Goal: Task Accomplishment & Management: Manage account settings

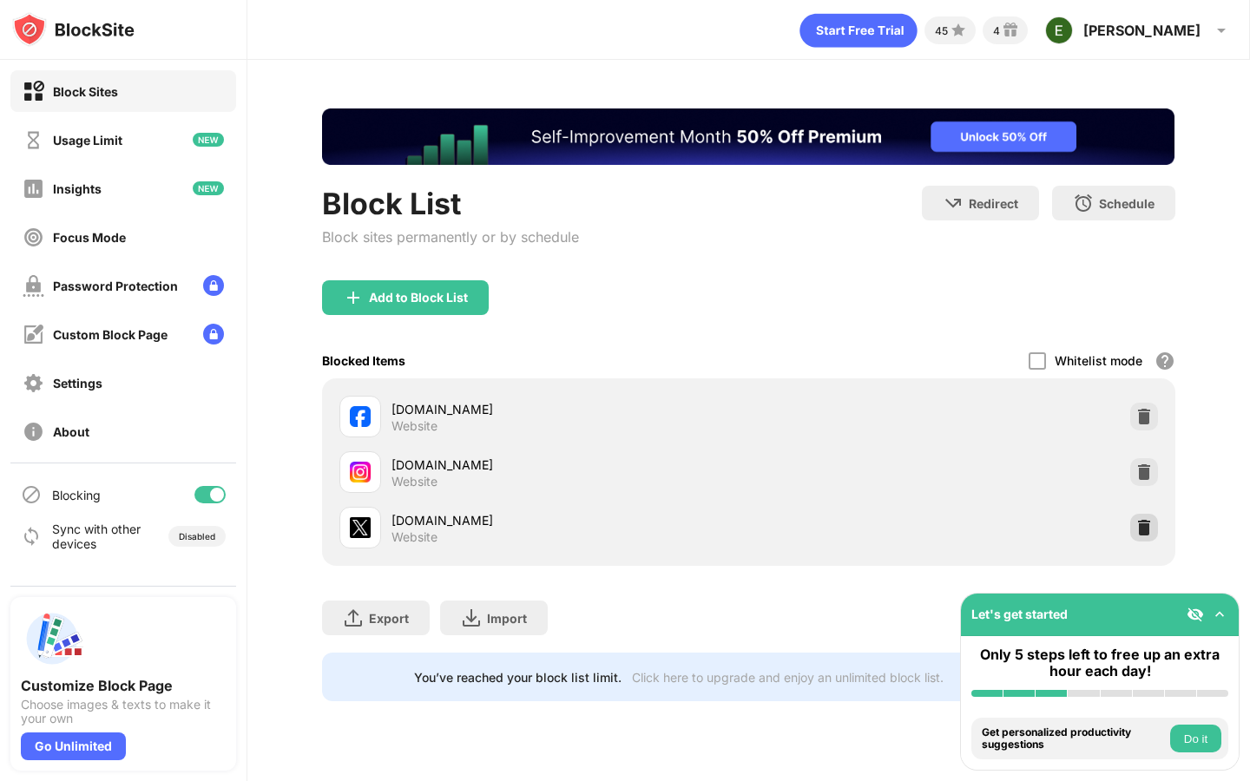
click at [1136, 517] on div at bounding box center [1144, 528] width 28 height 28
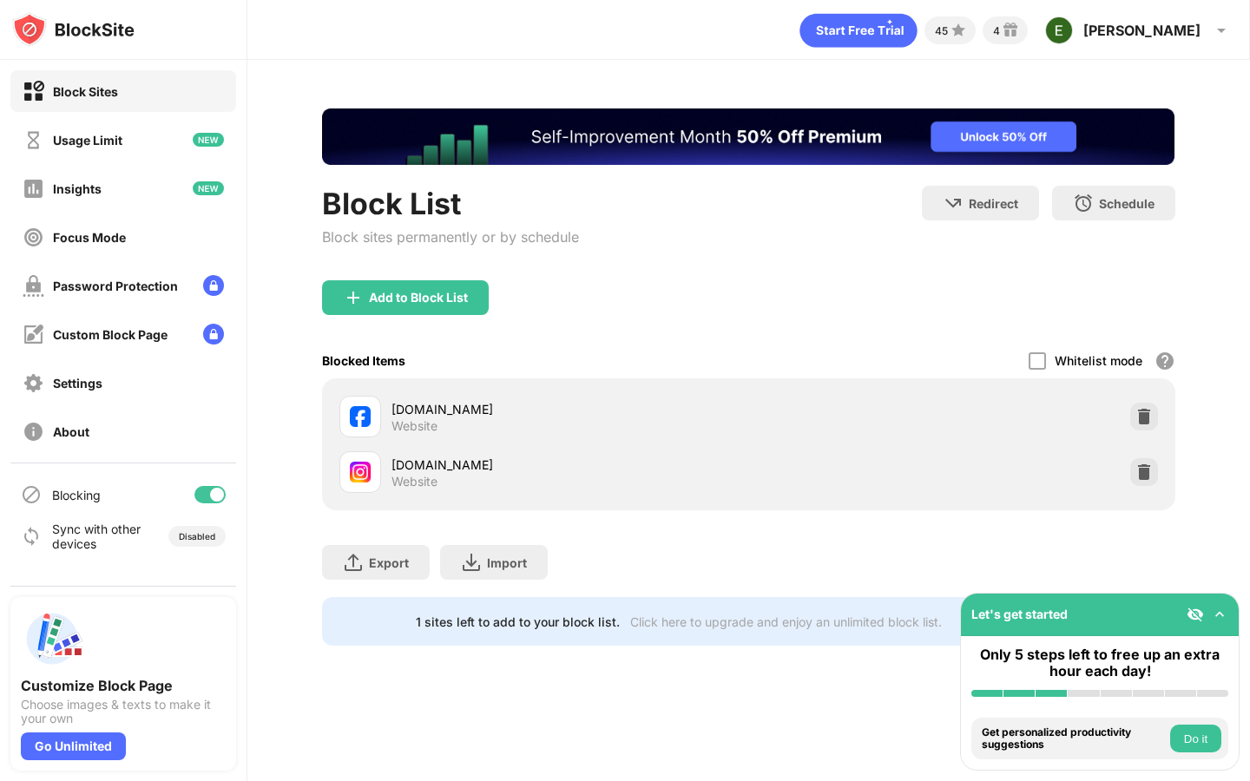
click at [362, 317] on div "Add to Block List" at bounding box center [748, 311] width 852 height 62
click at [362, 299] on img at bounding box center [353, 297] width 21 height 21
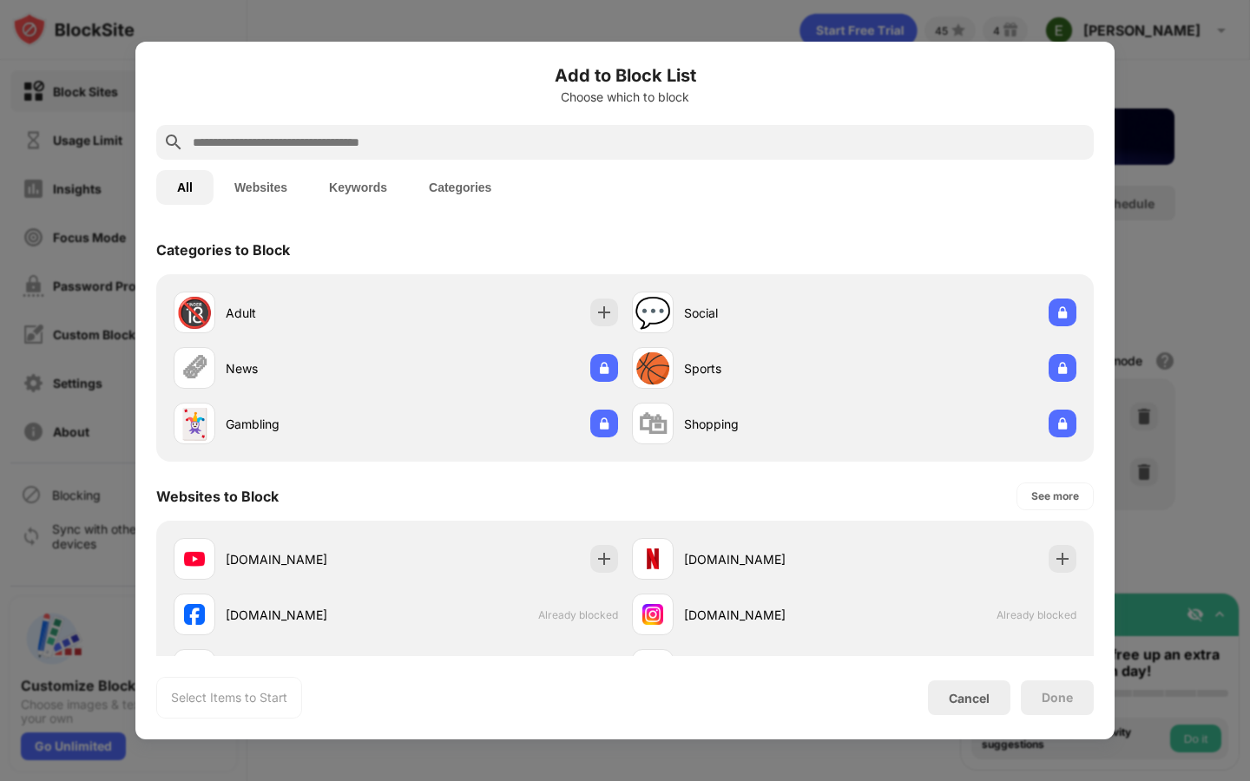
click at [274, 179] on button "Websites" at bounding box center [261, 187] width 95 height 35
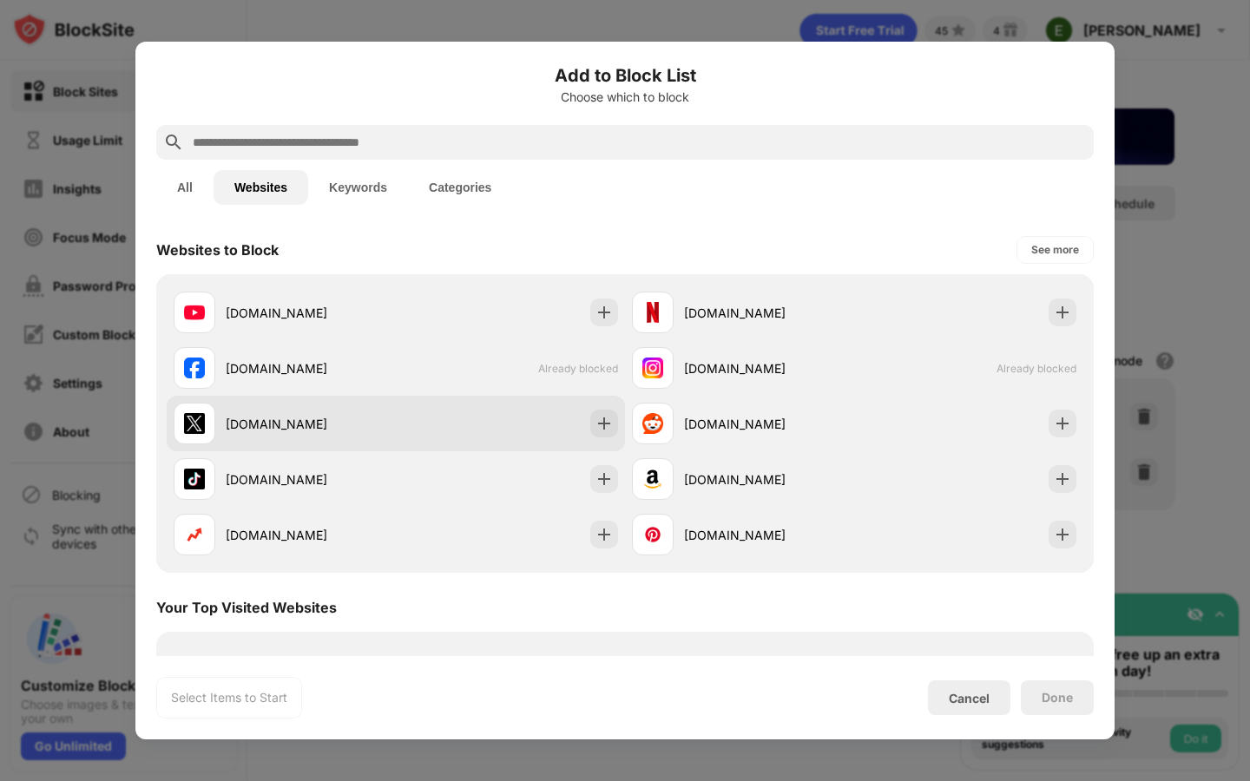
click at [292, 408] on div "[DOMAIN_NAME]" at bounding box center [285, 424] width 222 height 42
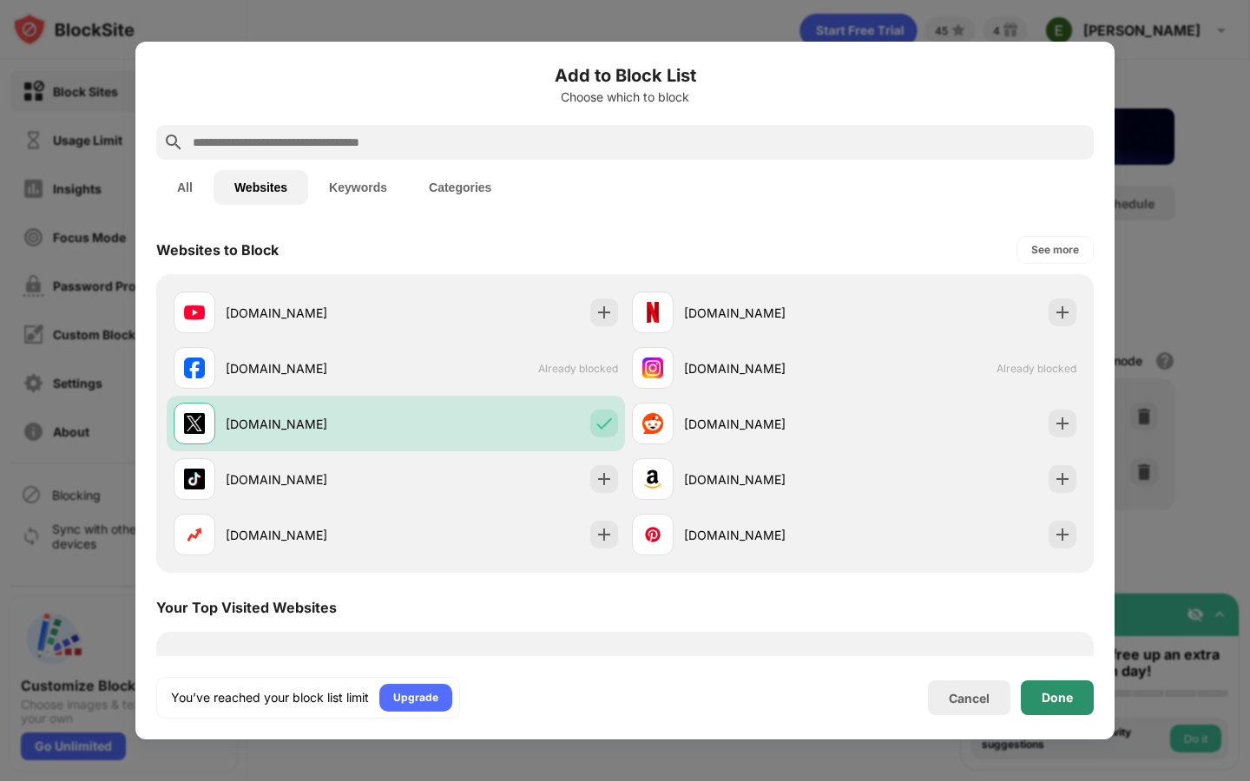
click at [1059, 687] on div "Done" at bounding box center [1057, 697] width 73 height 35
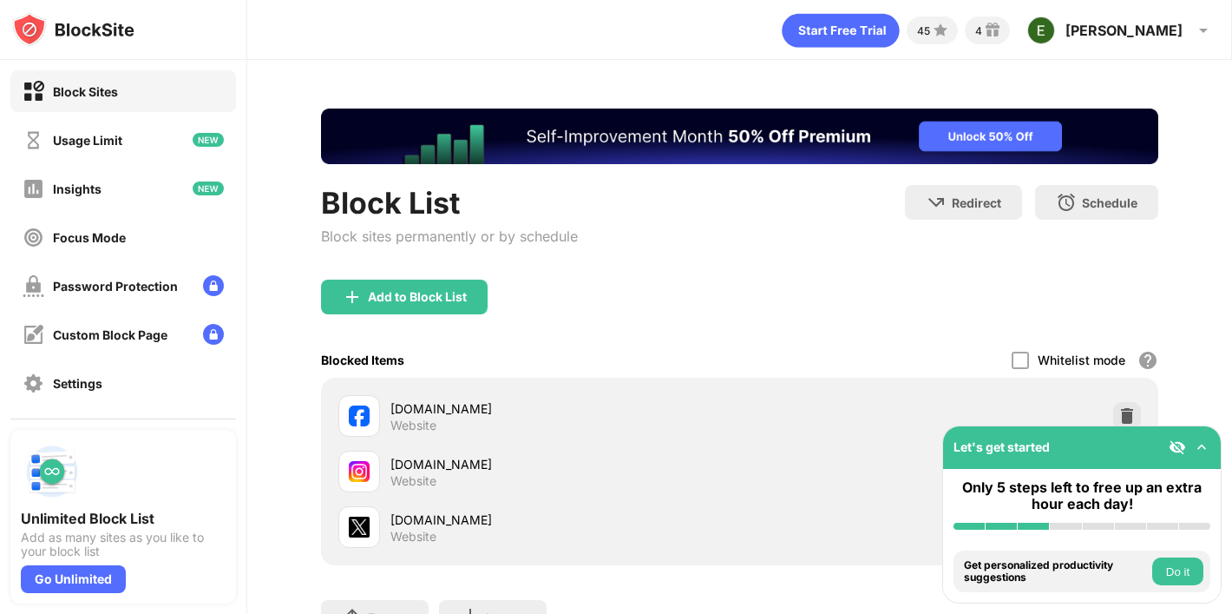
scroll to position [133, 0]
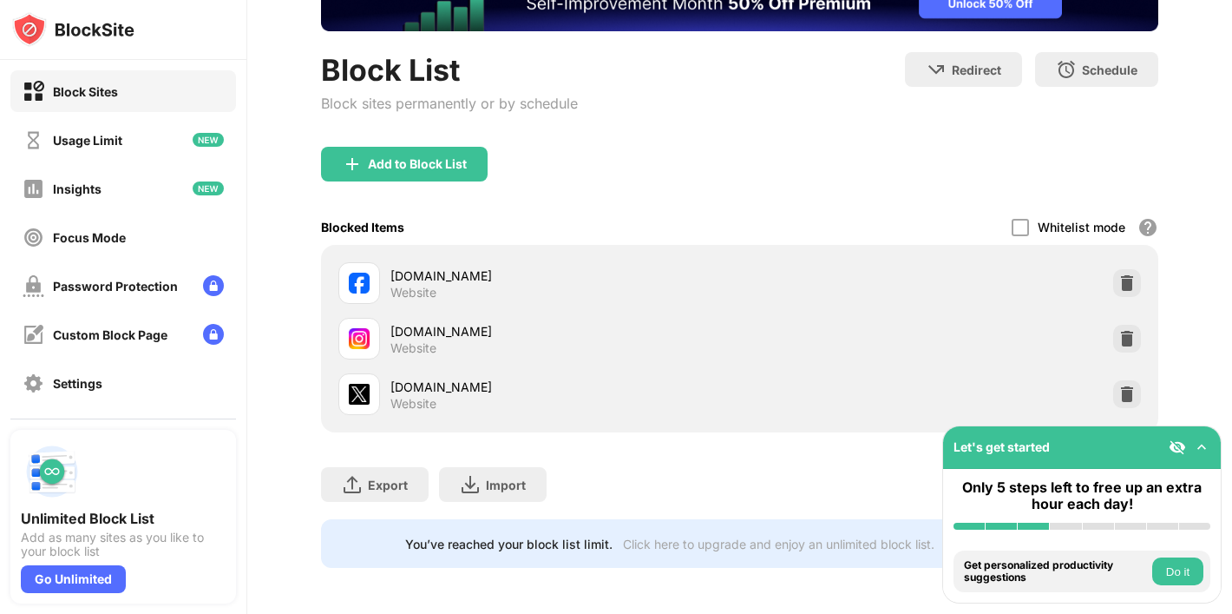
click at [1206, 451] on img at bounding box center [1201, 446] width 17 height 17
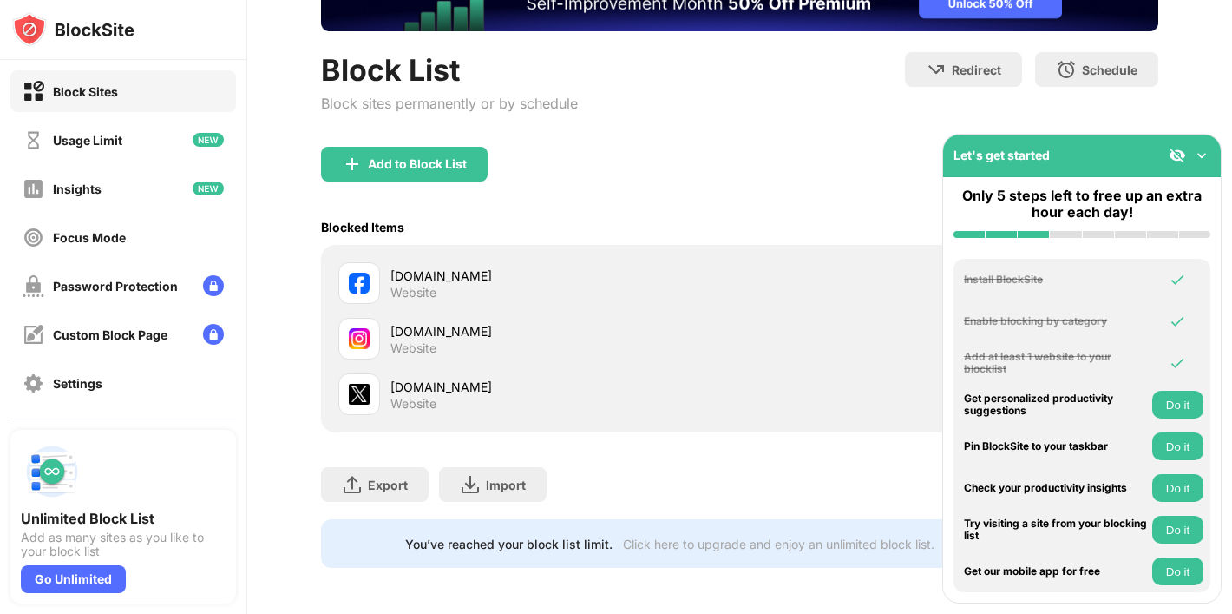
click at [1202, 165] on div "Let's get started" at bounding box center [1082, 156] width 278 height 43
click at [1202, 154] on img at bounding box center [1201, 155] width 17 height 17
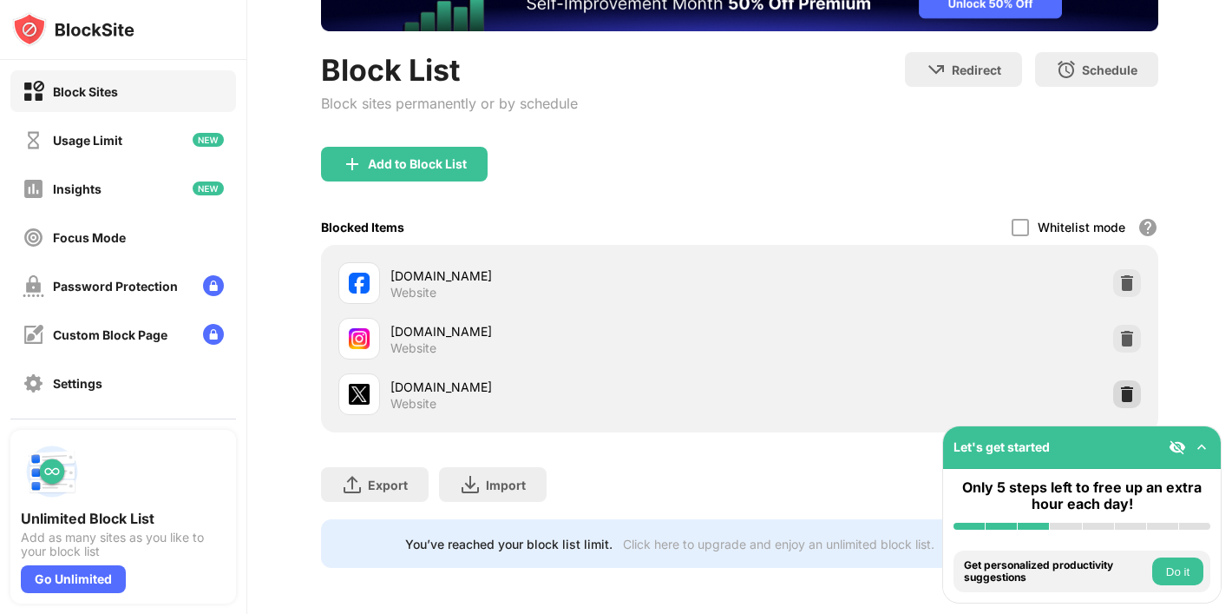
click at [1132, 383] on div at bounding box center [1128, 394] width 28 height 28
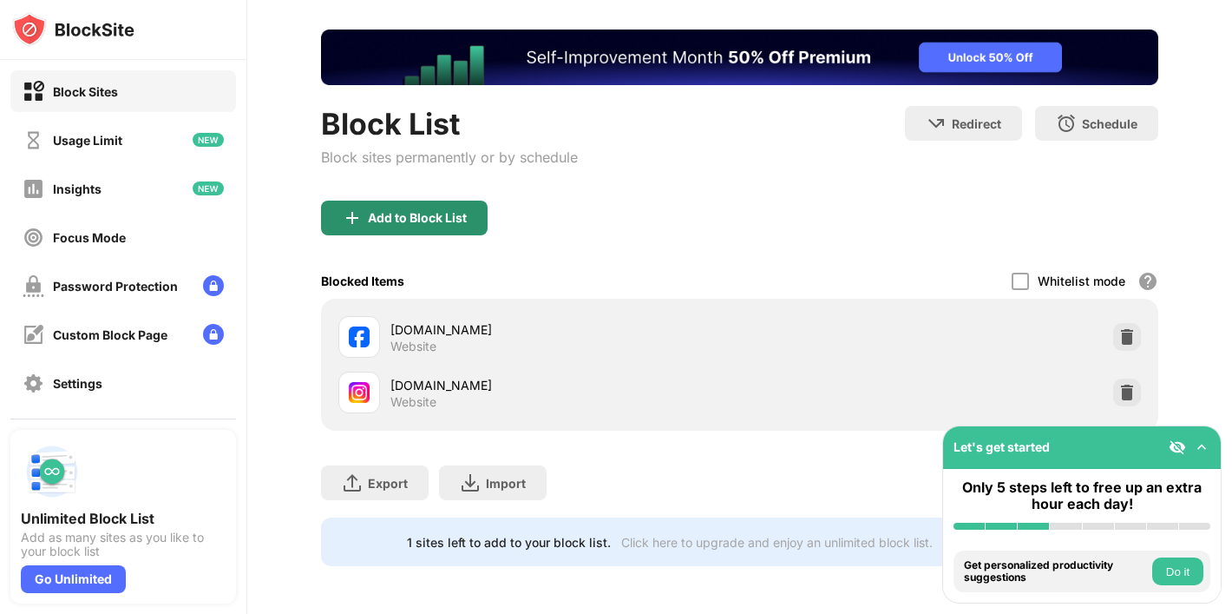
click at [394, 204] on div "Add to Block List" at bounding box center [404, 217] width 167 height 35
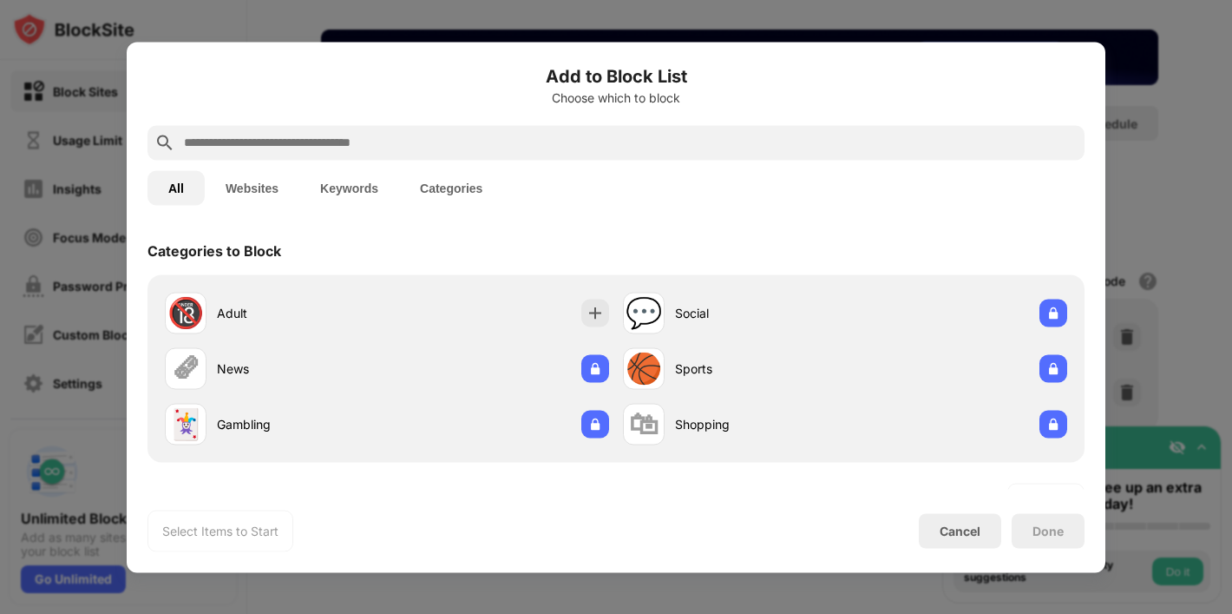
click at [262, 198] on button "Websites" at bounding box center [252, 187] width 95 height 35
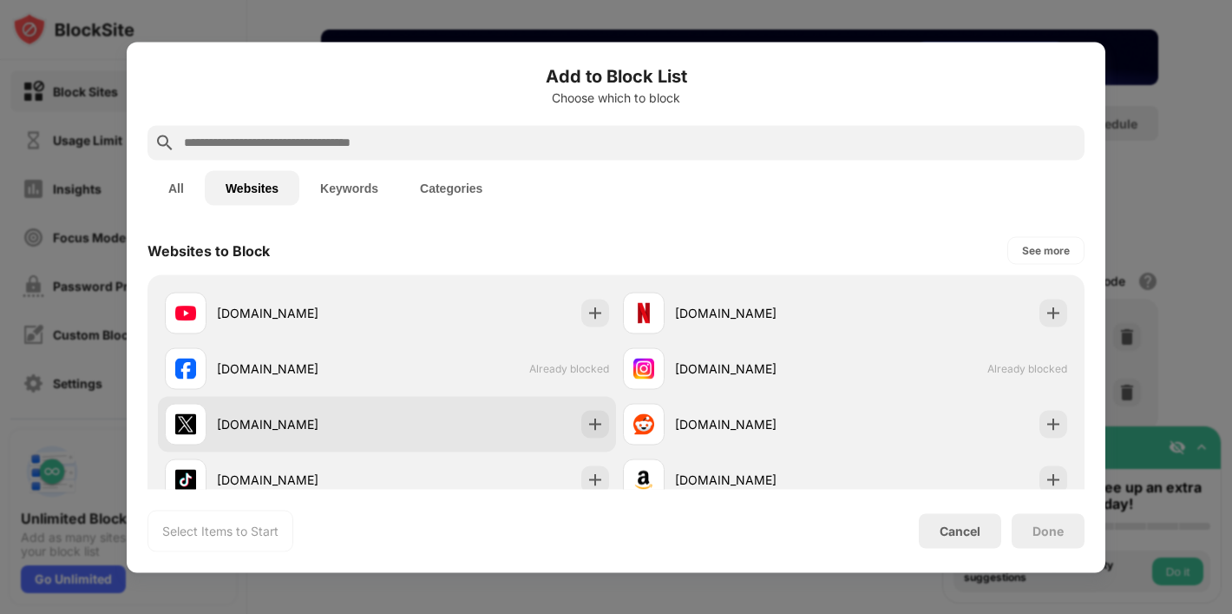
click at [350, 435] on div "[DOMAIN_NAME]" at bounding box center [276, 424] width 222 height 42
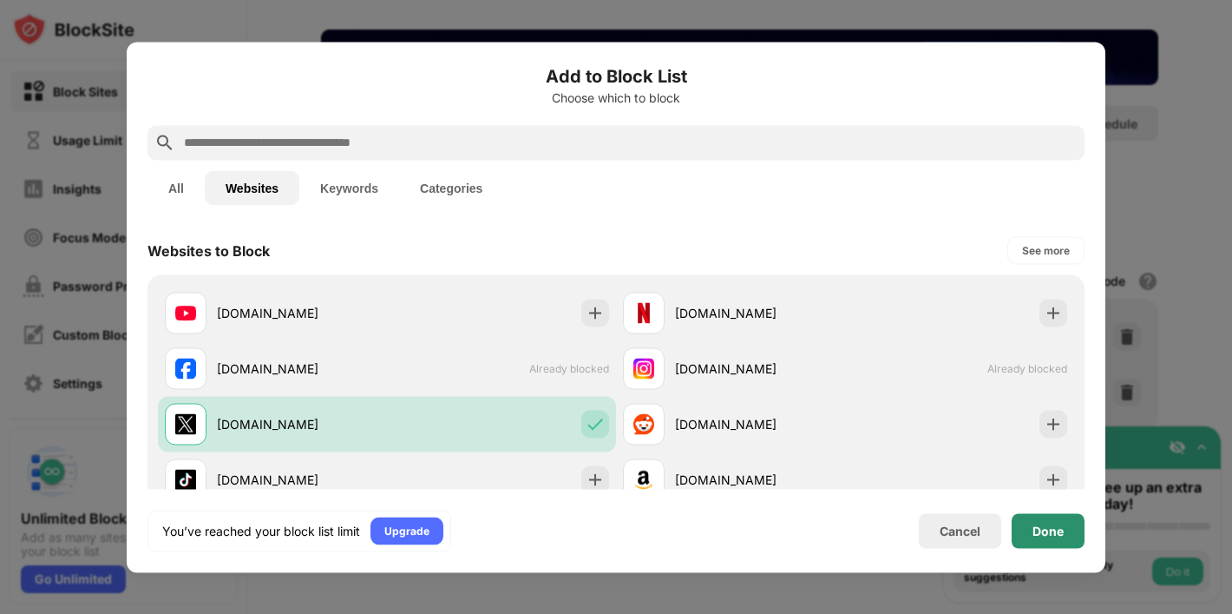
click at [1085, 529] on div "Add to Block List Choose which to block All Websites Keywords Categories Websit…" at bounding box center [616, 307] width 979 height 530
click at [1055, 529] on div "Done" at bounding box center [1048, 530] width 31 height 14
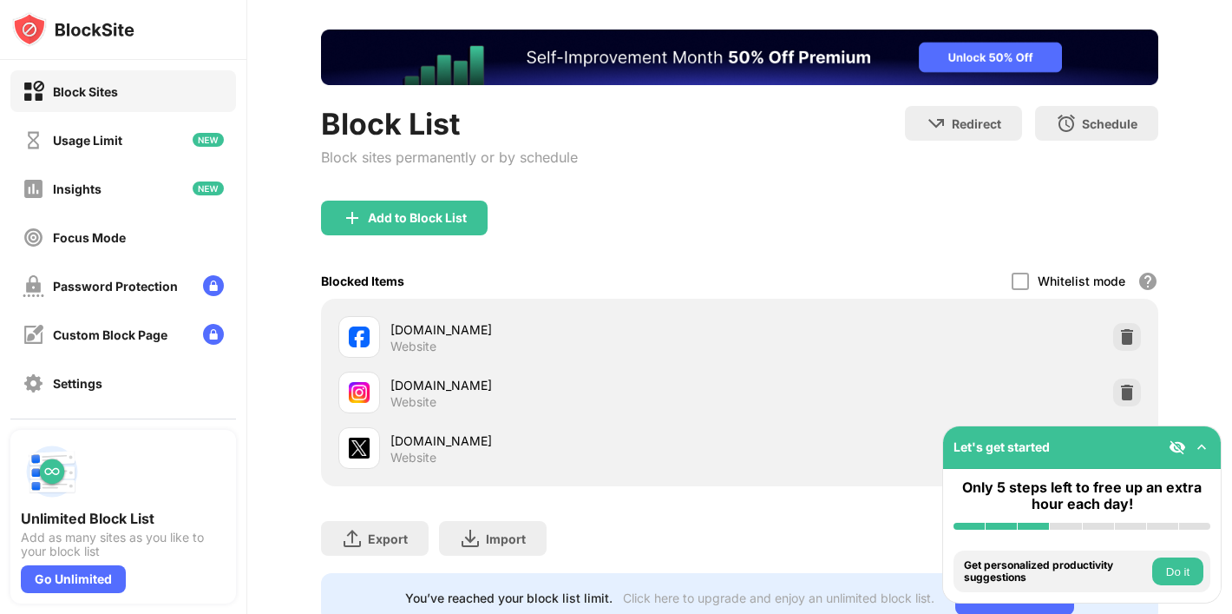
scroll to position [133, 0]
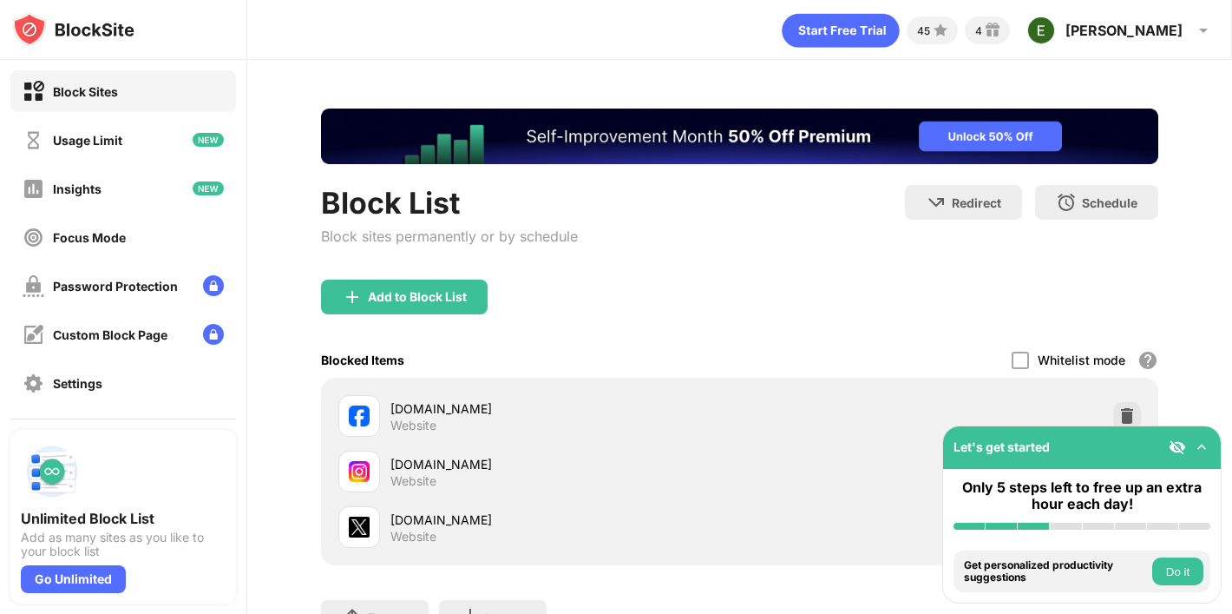
scroll to position [135, 0]
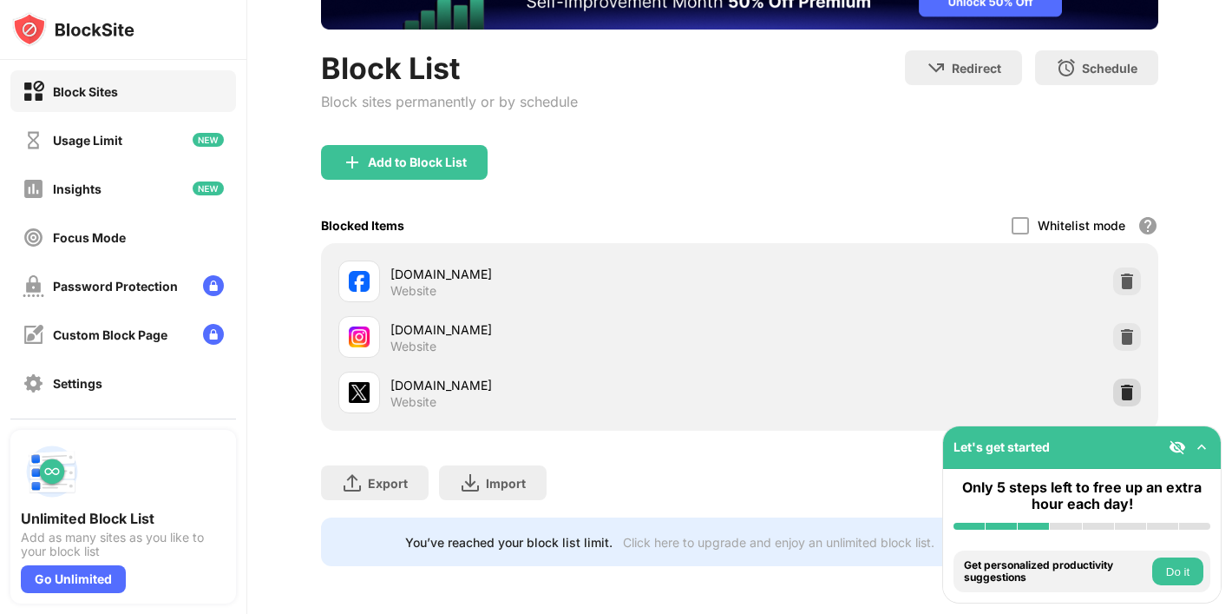
click at [1129, 385] on img at bounding box center [1127, 392] width 17 height 17
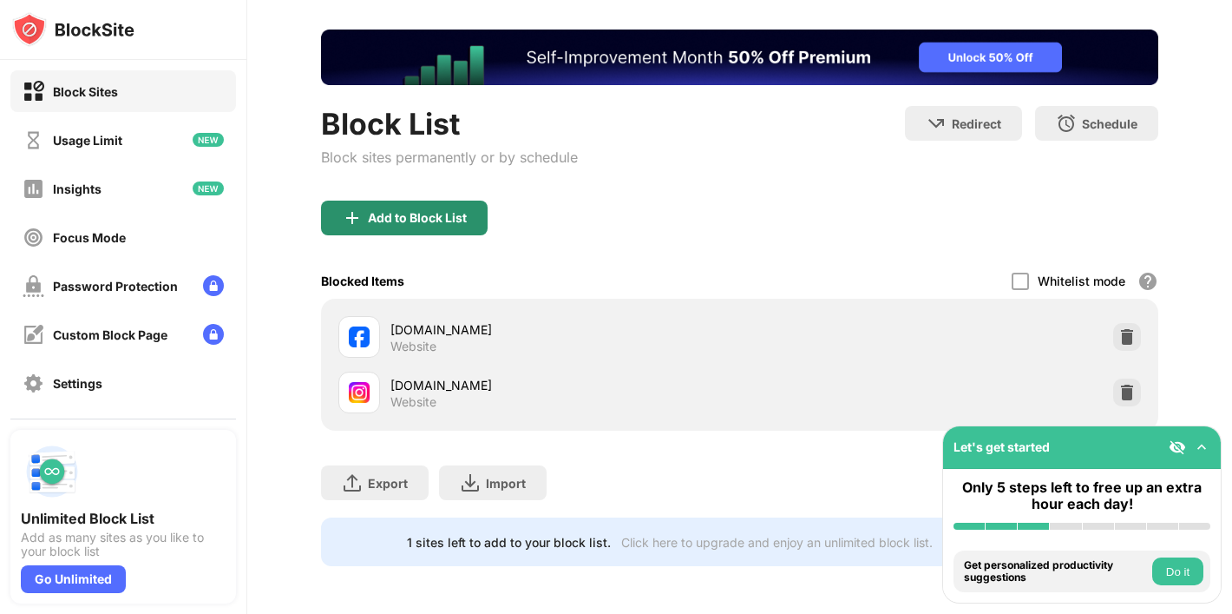
click at [428, 206] on div "Add to Block List" at bounding box center [404, 217] width 167 height 35
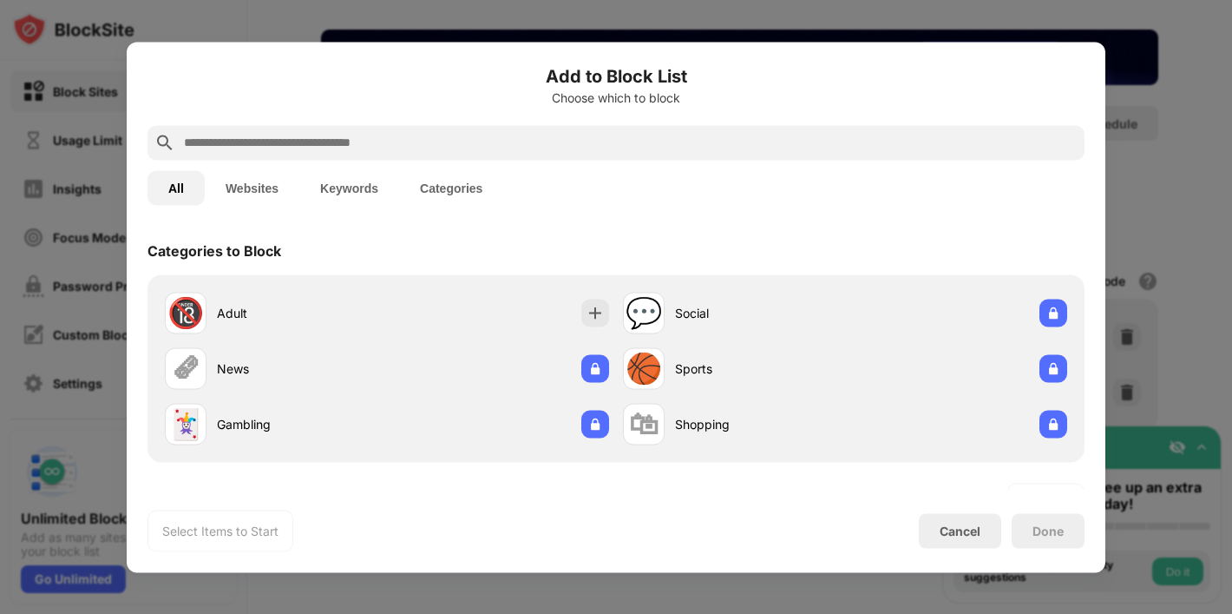
click at [269, 181] on button "Websites" at bounding box center [252, 187] width 95 height 35
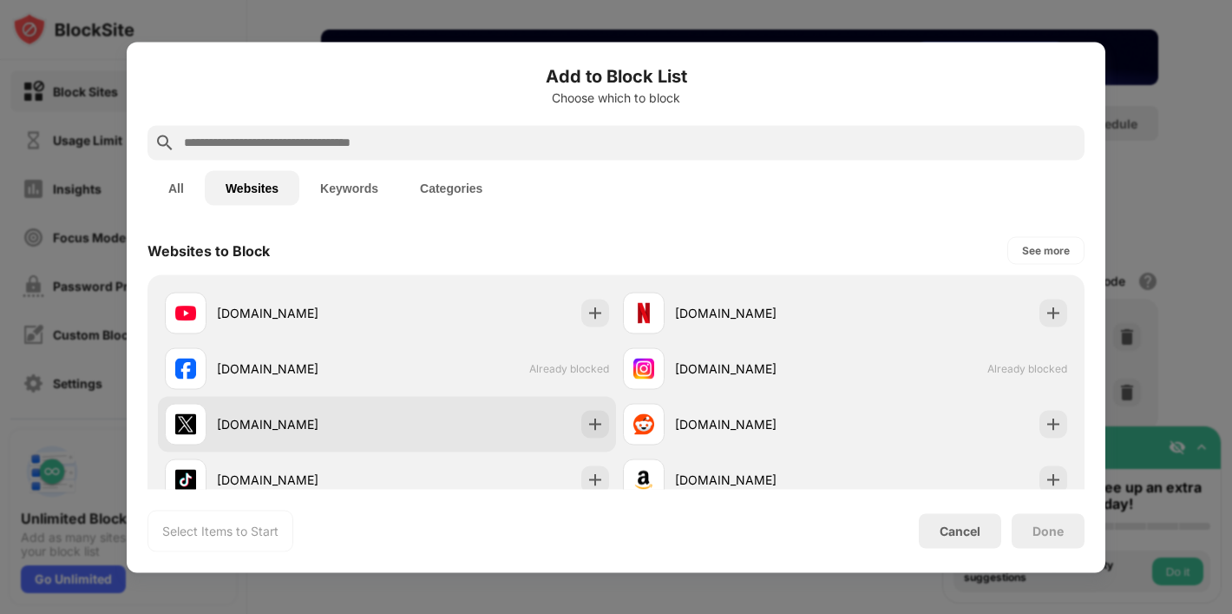
click at [353, 445] on div "x.com" at bounding box center [387, 424] width 458 height 56
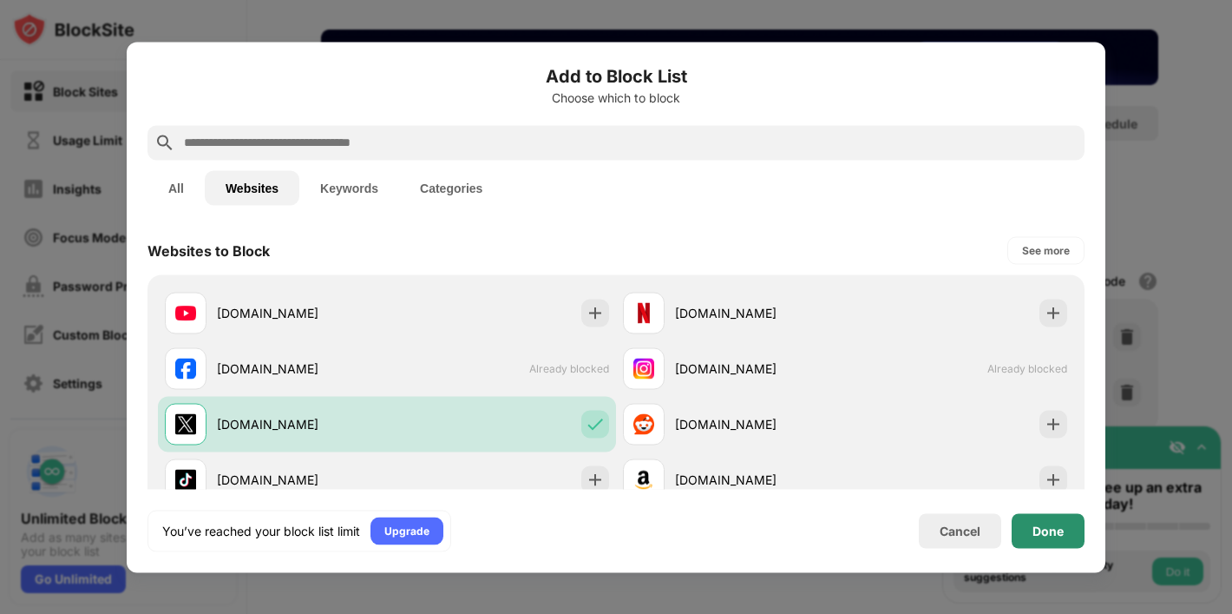
click at [1055, 525] on div "Done" at bounding box center [1048, 530] width 31 height 14
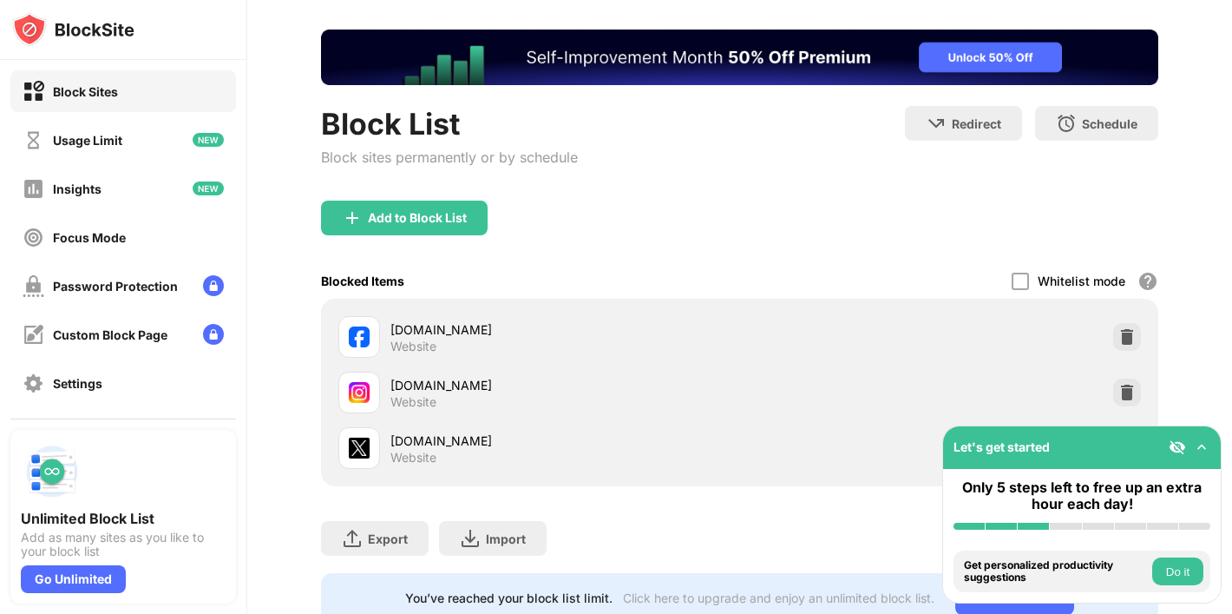
scroll to position [135, 0]
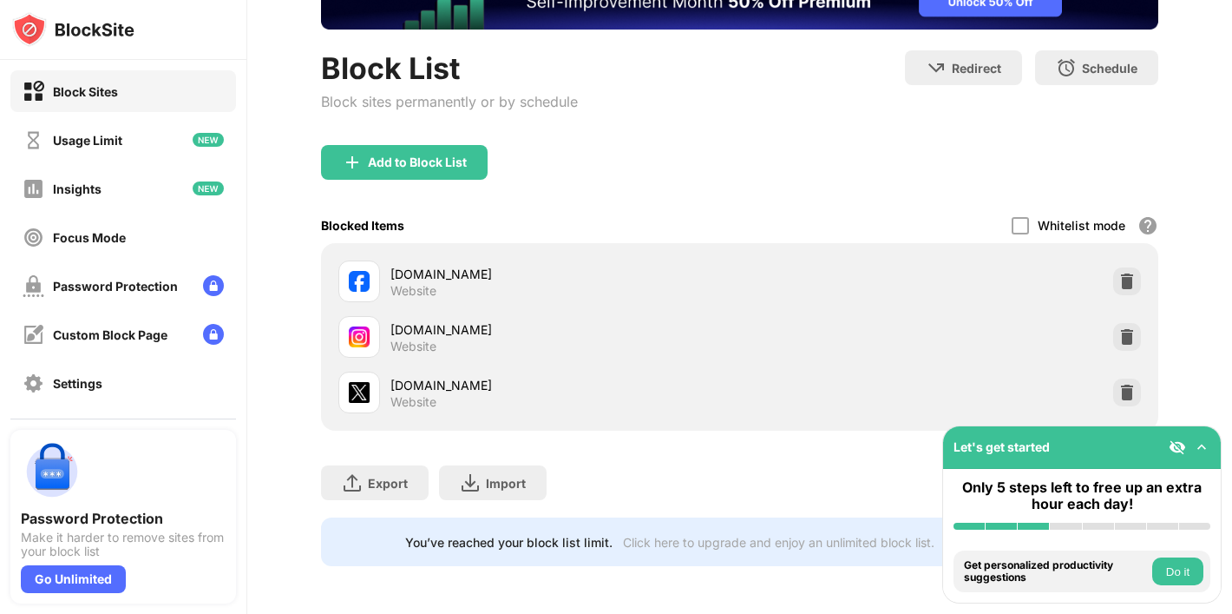
scroll to position [135, 0]
click at [1114, 396] on div at bounding box center [1128, 392] width 28 height 28
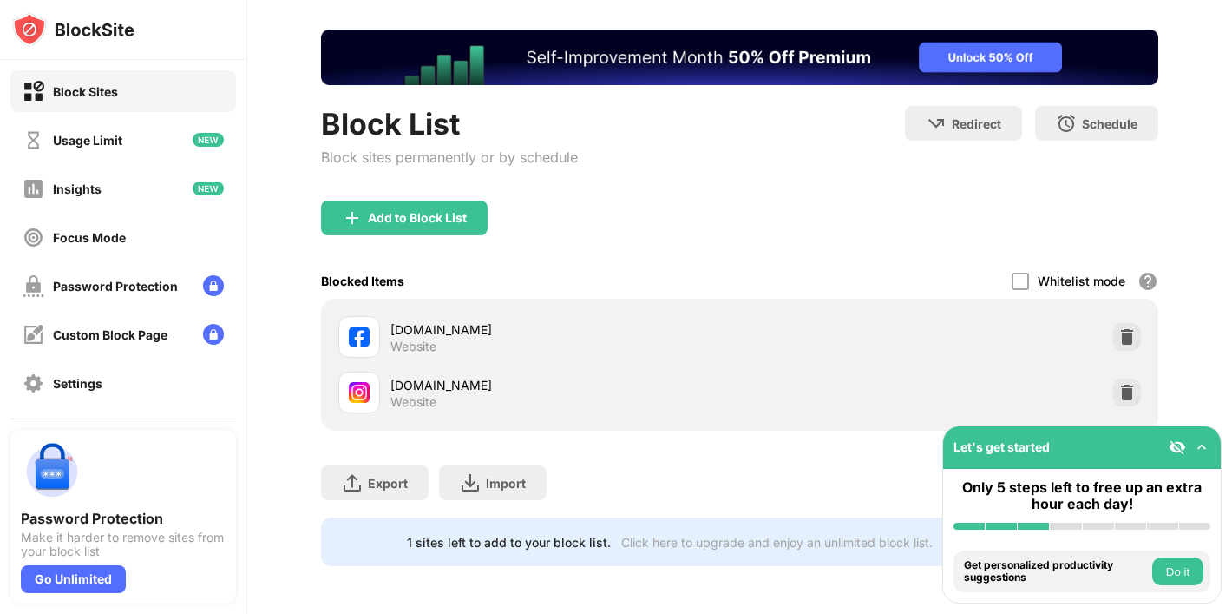
scroll to position [0, 0]
click at [427, 211] on div "Add to Block List" at bounding box center [417, 218] width 99 height 14
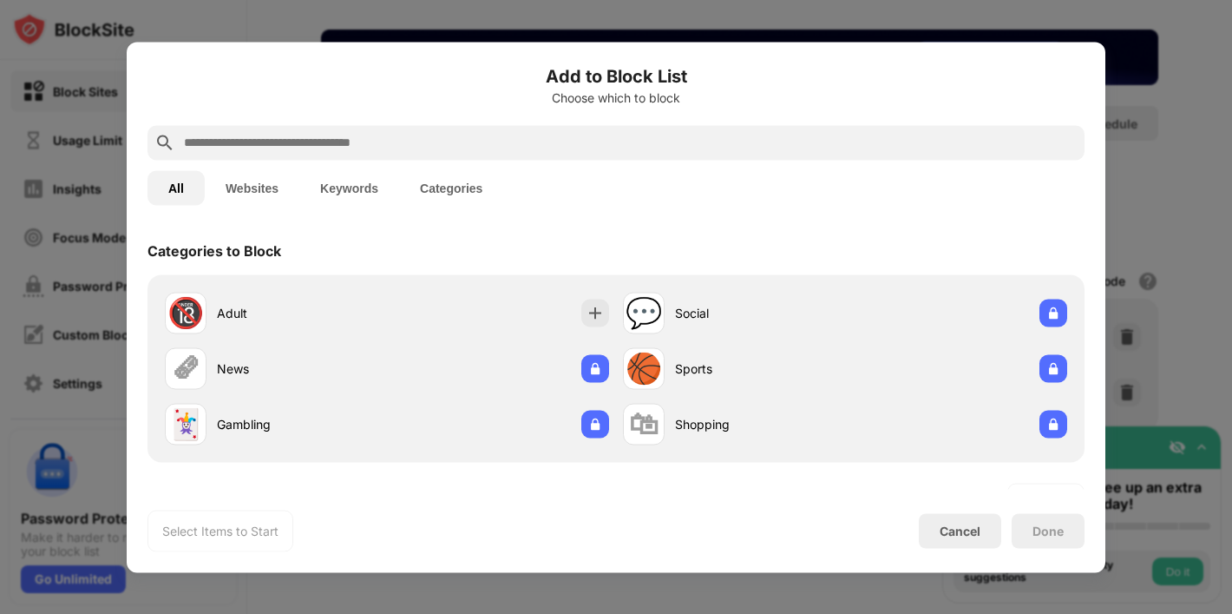
click at [253, 171] on button "Websites" at bounding box center [252, 187] width 95 height 35
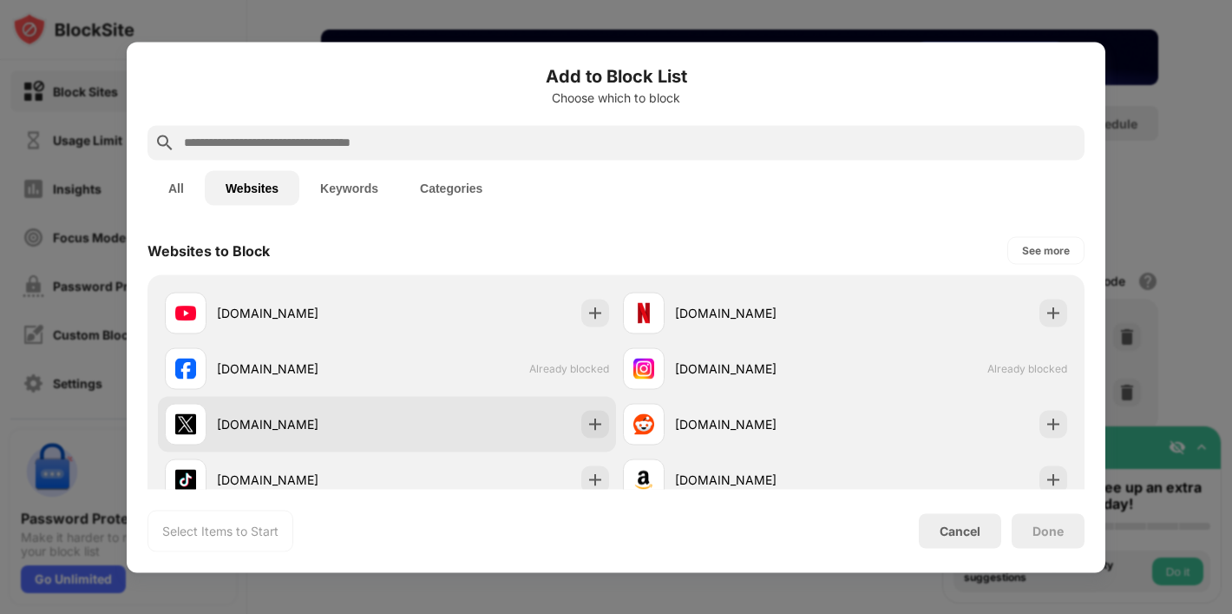
click at [372, 428] on div "[DOMAIN_NAME]" at bounding box center [302, 424] width 170 height 18
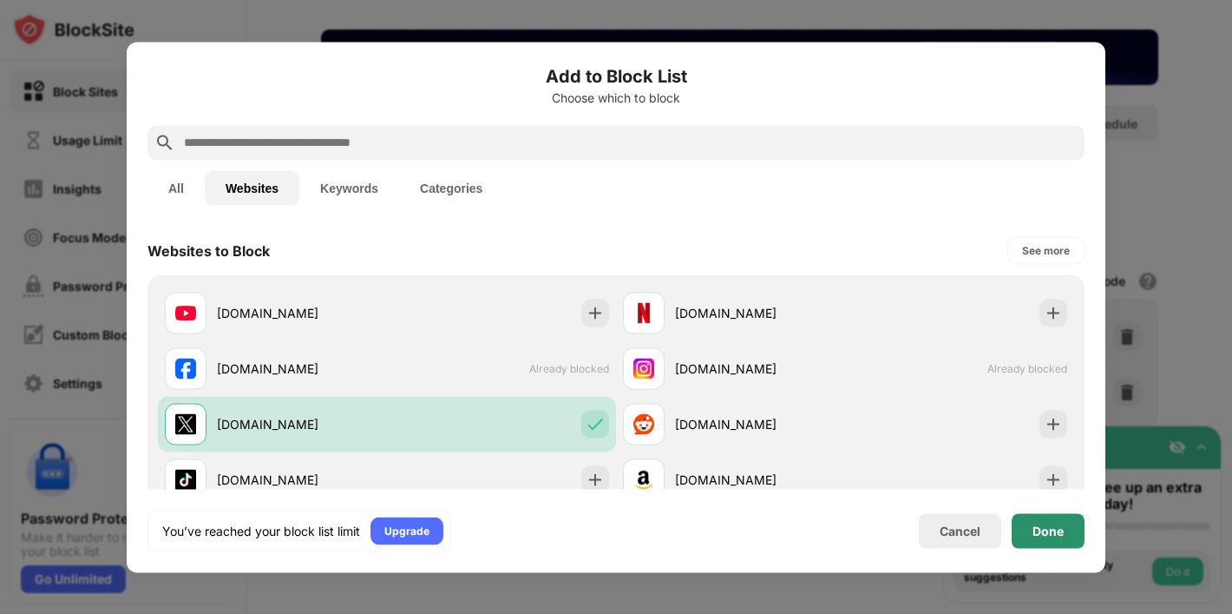
click at [1026, 532] on div "Done" at bounding box center [1048, 530] width 73 height 35
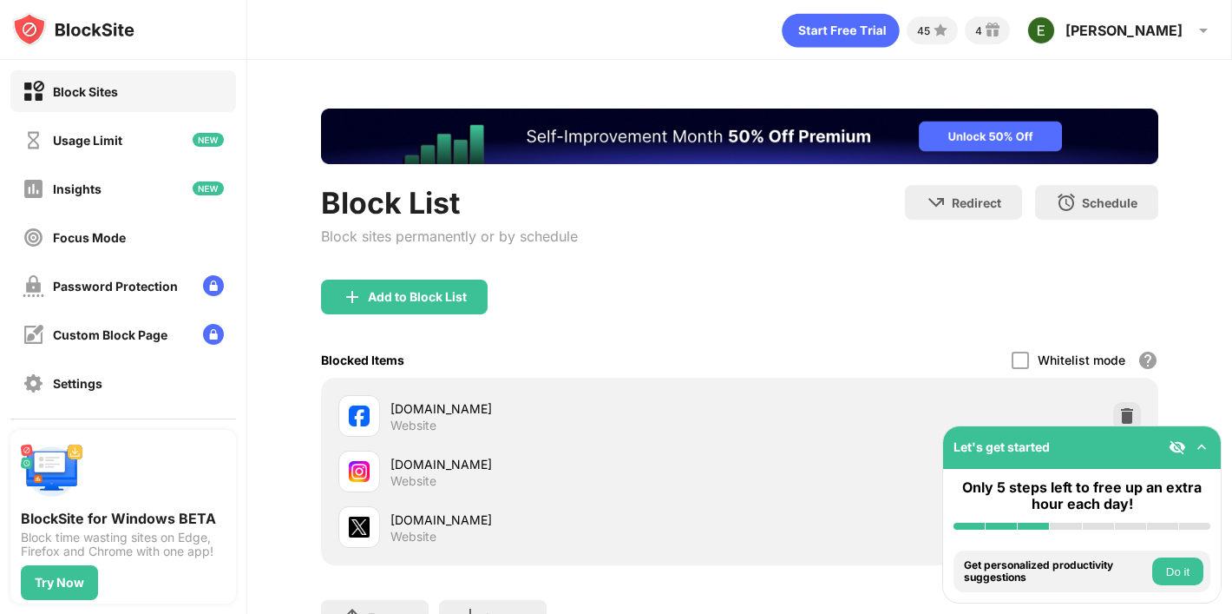
scroll to position [135, 0]
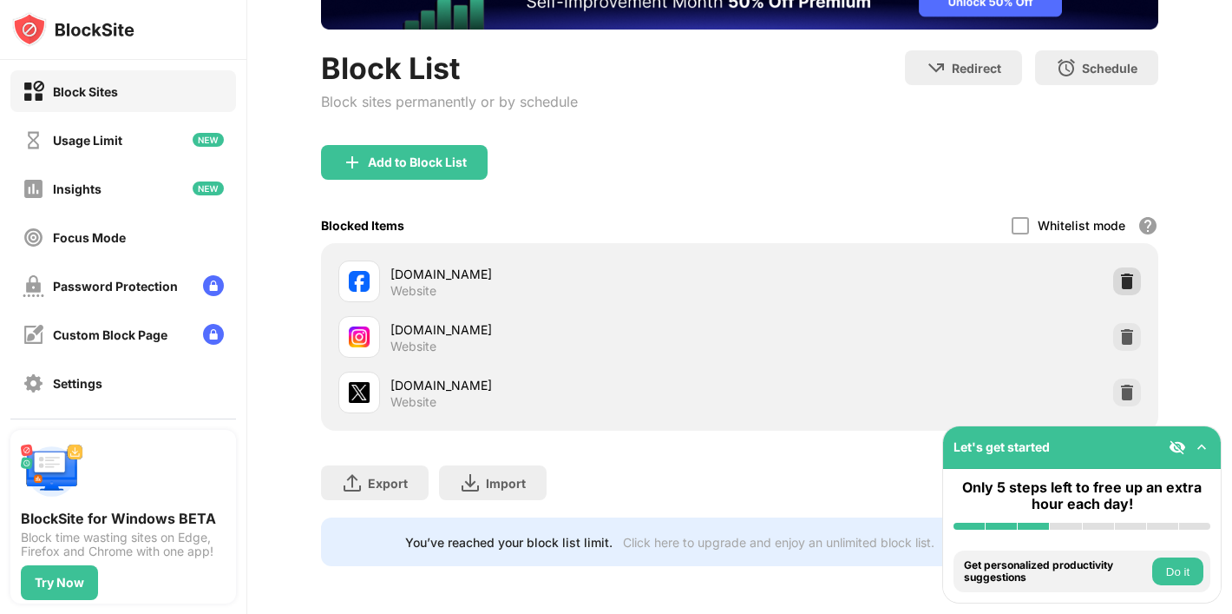
click at [1130, 271] on div at bounding box center [1128, 281] width 28 height 28
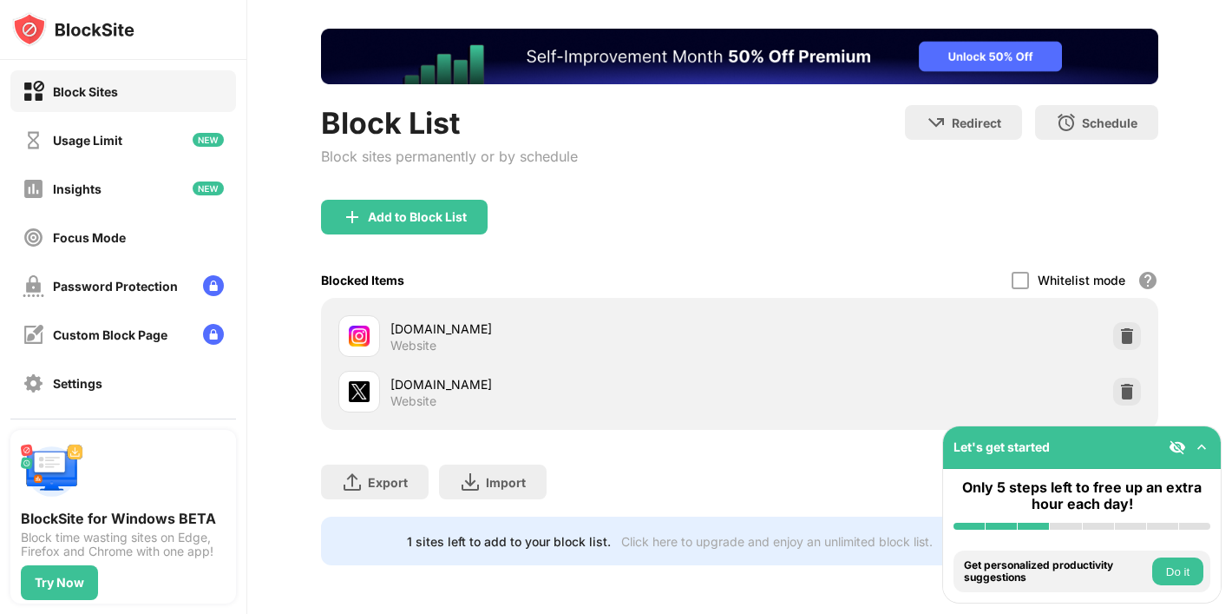
scroll to position [79, 0]
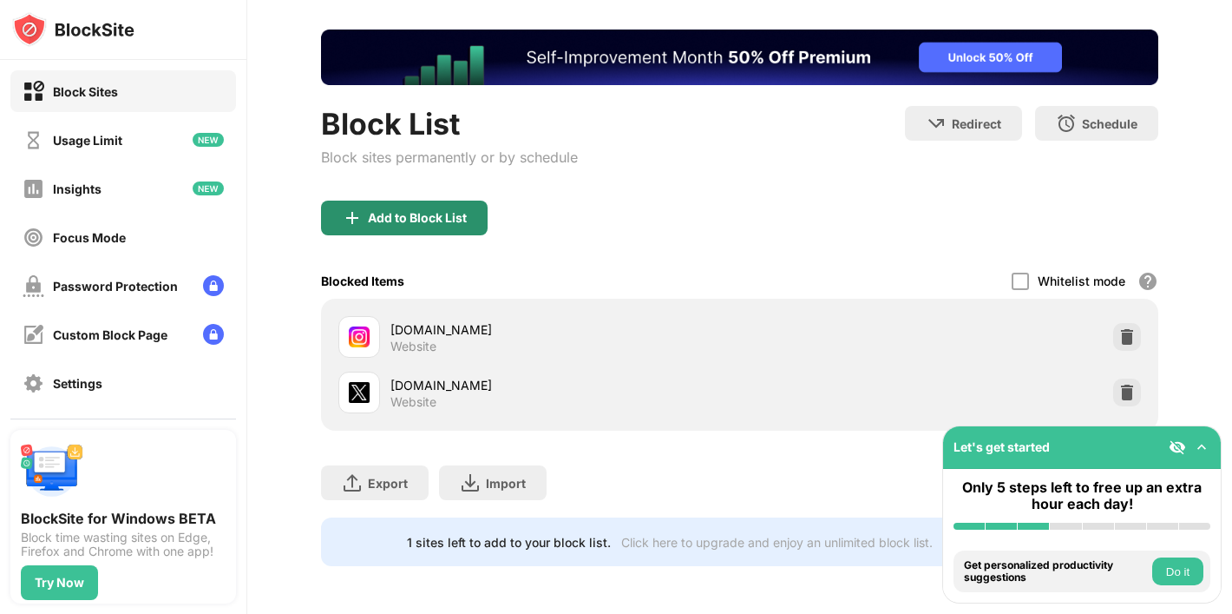
click at [417, 211] on div "Add to Block List" at bounding box center [417, 218] width 99 height 14
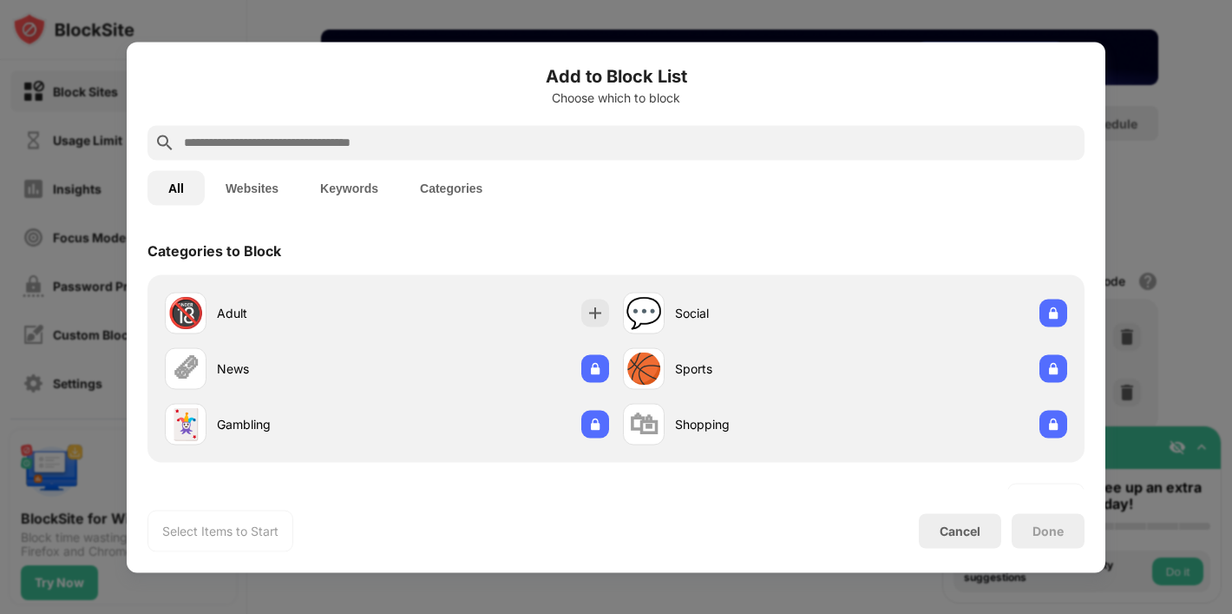
click at [246, 201] on button "Websites" at bounding box center [252, 187] width 95 height 35
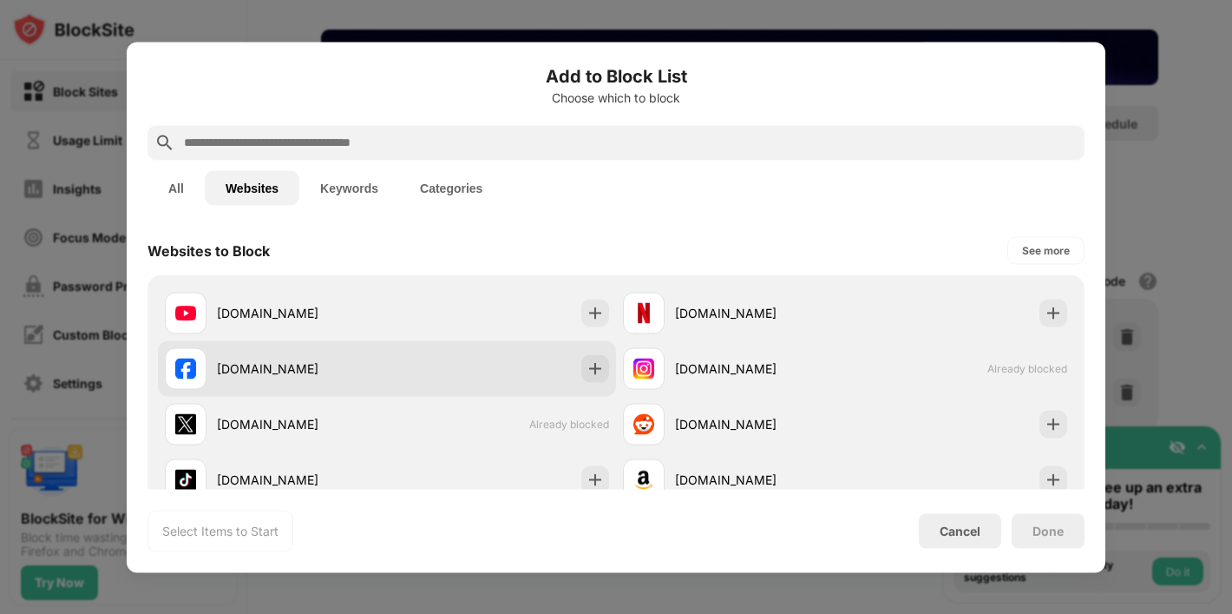
click at [218, 372] on div "facebook.com" at bounding box center [302, 368] width 170 height 18
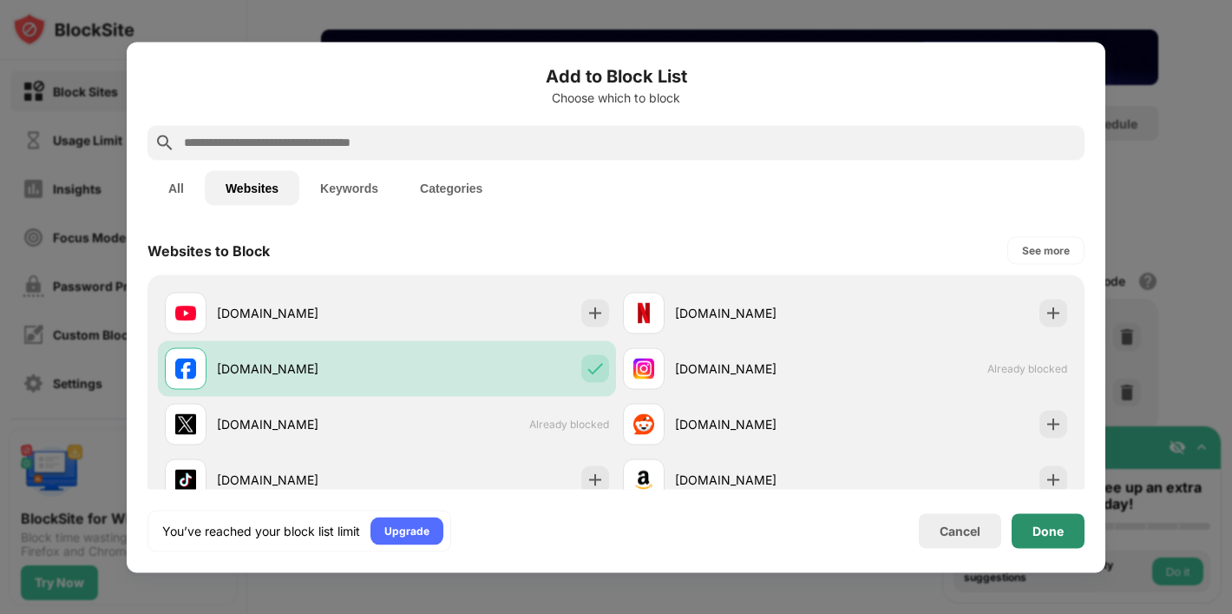
click at [1037, 526] on div "Done" at bounding box center [1048, 530] width 31 height 14
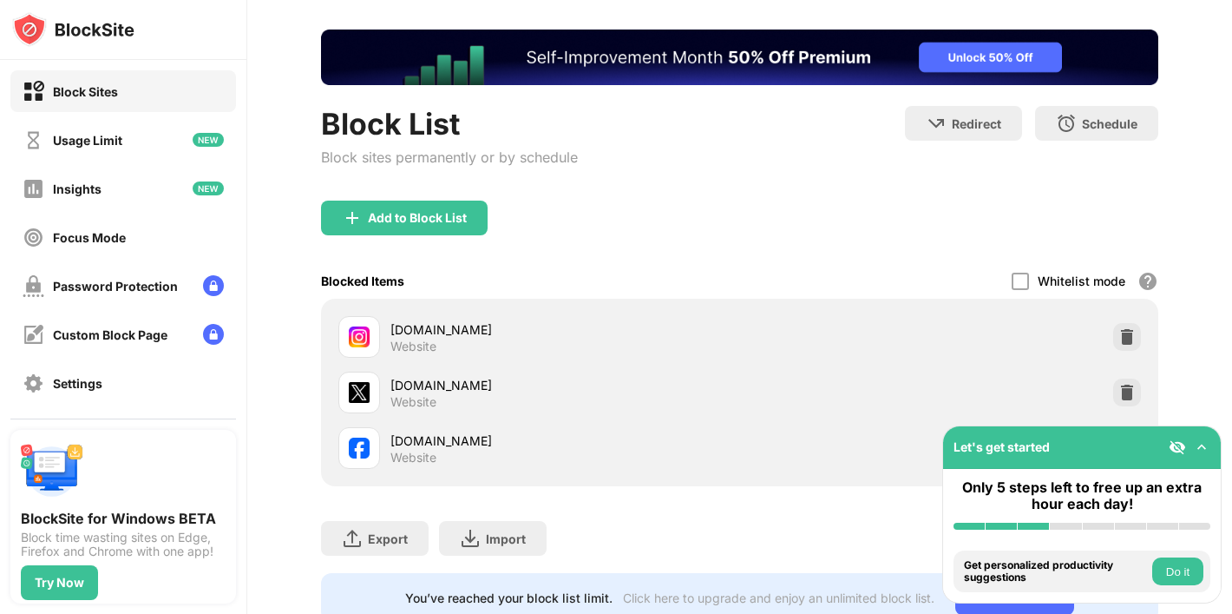
scroll to position [135, 0]
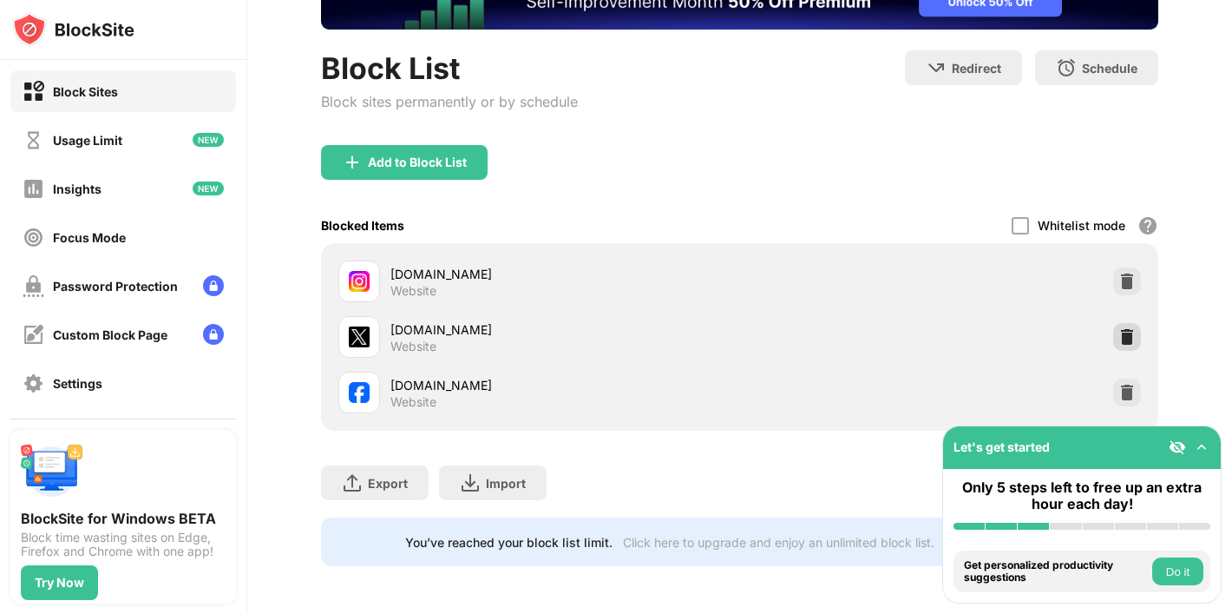
click at [1130, 340] on img at bounding box center [1127, 336] width 17 height 17
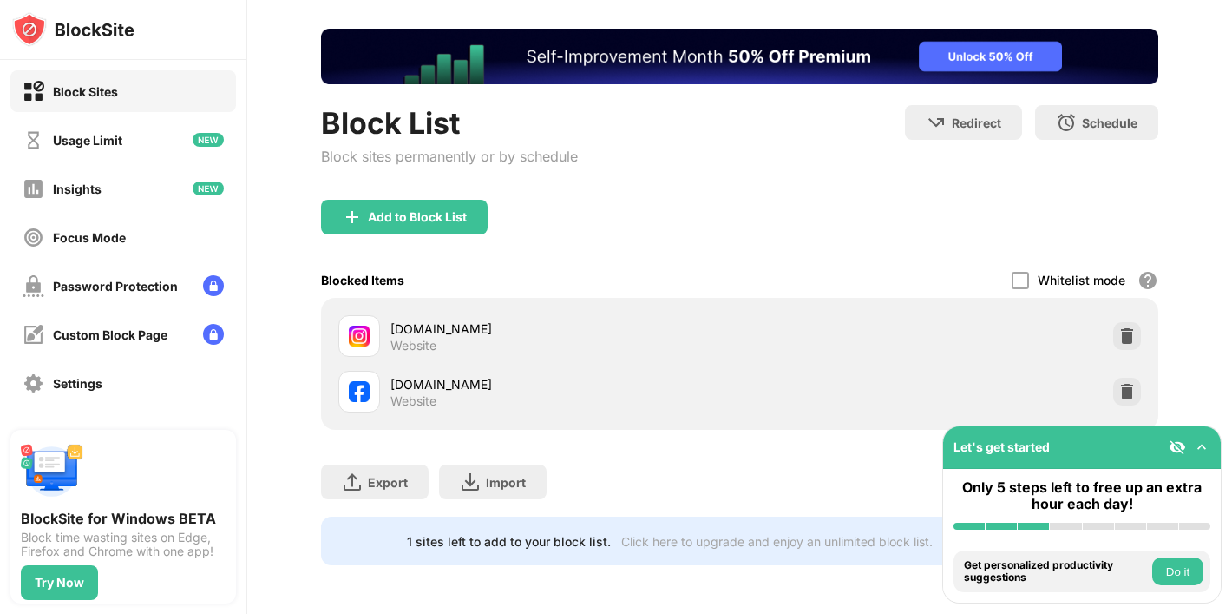
scroll to position [79, 0]
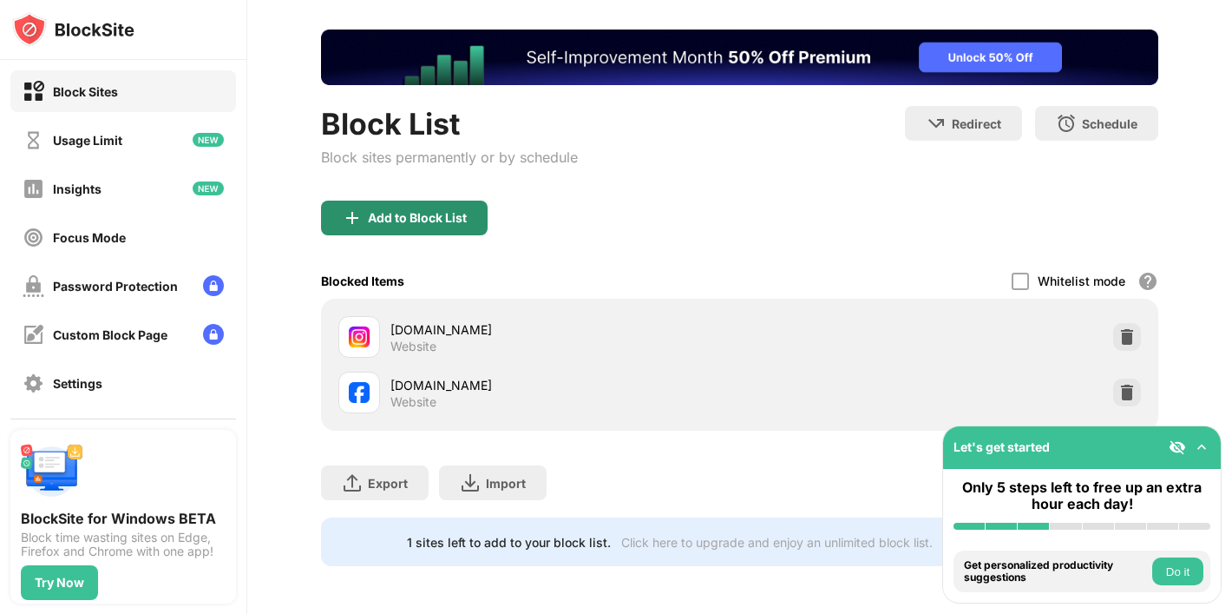
click at [409, 221] on div "Add to Block List" at bounding box center [417, 218] width 99 height 14
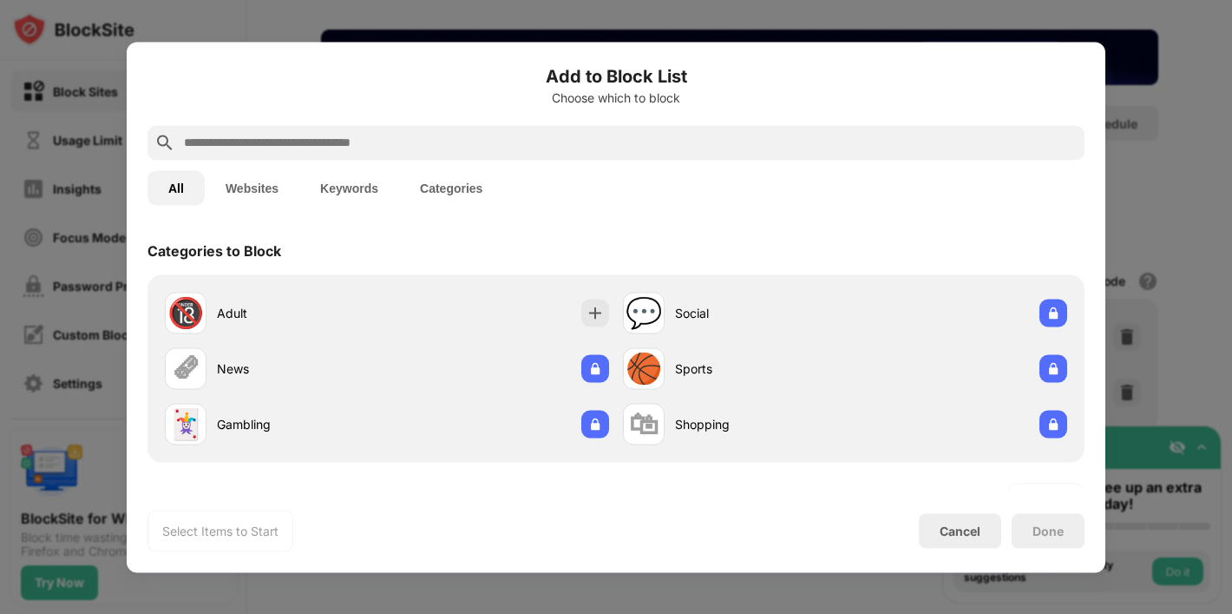
click at [240, 186] on button "Websites" at bounding box center [252, 187] width 95 height 35
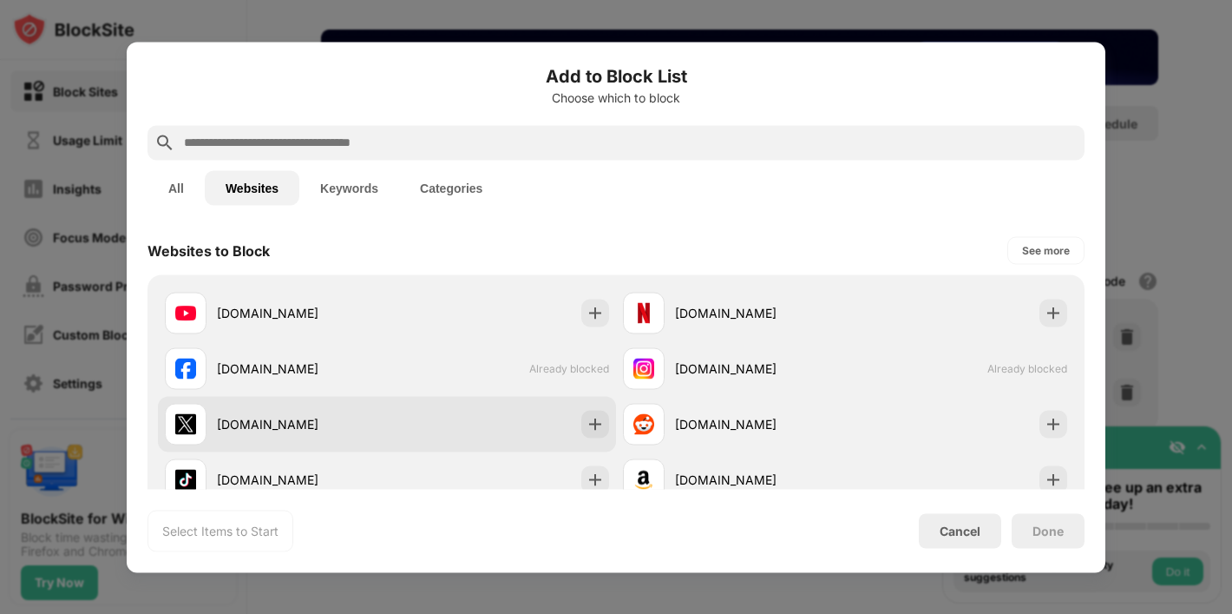
click at [222, 428] on div "x.com" at bounding box center [302, 424] width 170 height 18
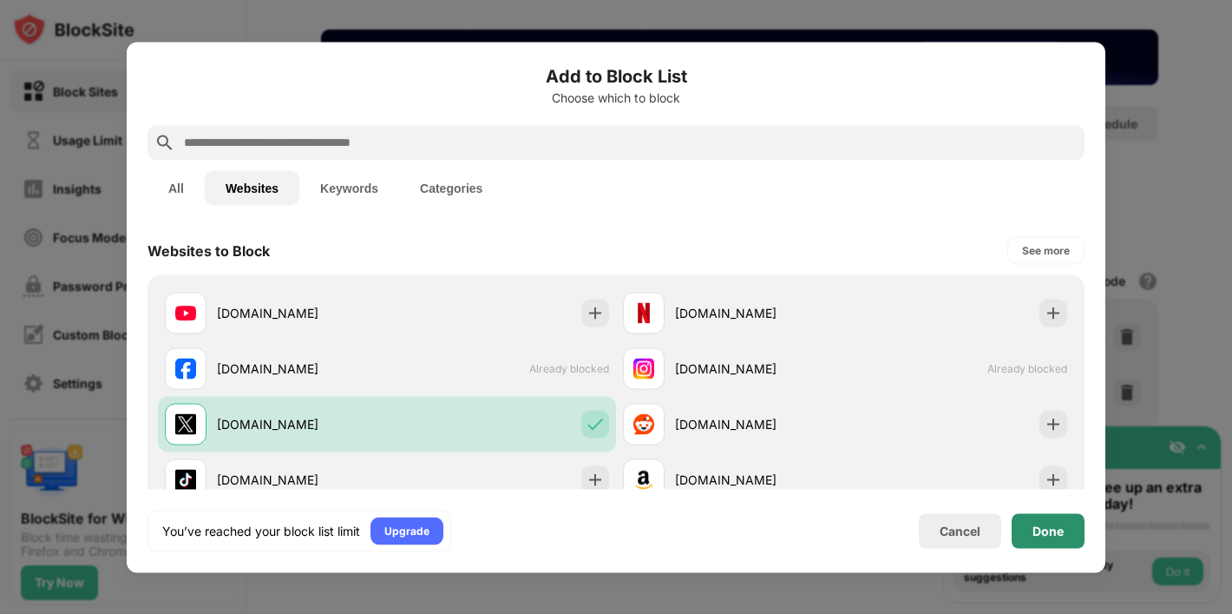
click at [1042, 535] on div "Done" at bounding box center [1048, 530] width 31 height 14
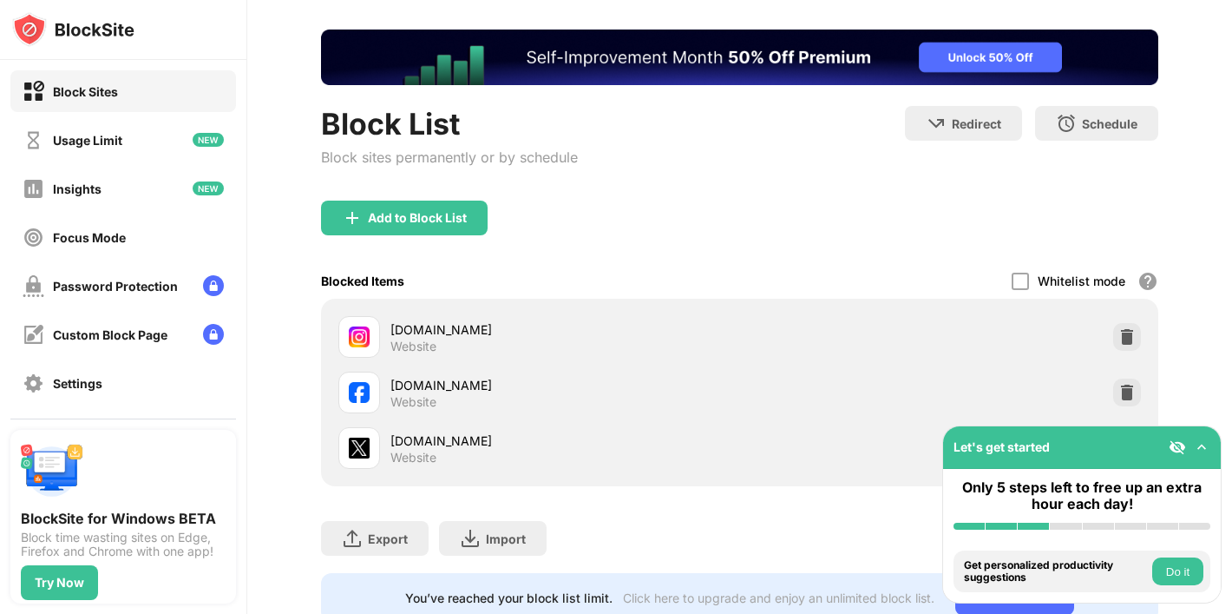
scroll to position [135, 0]
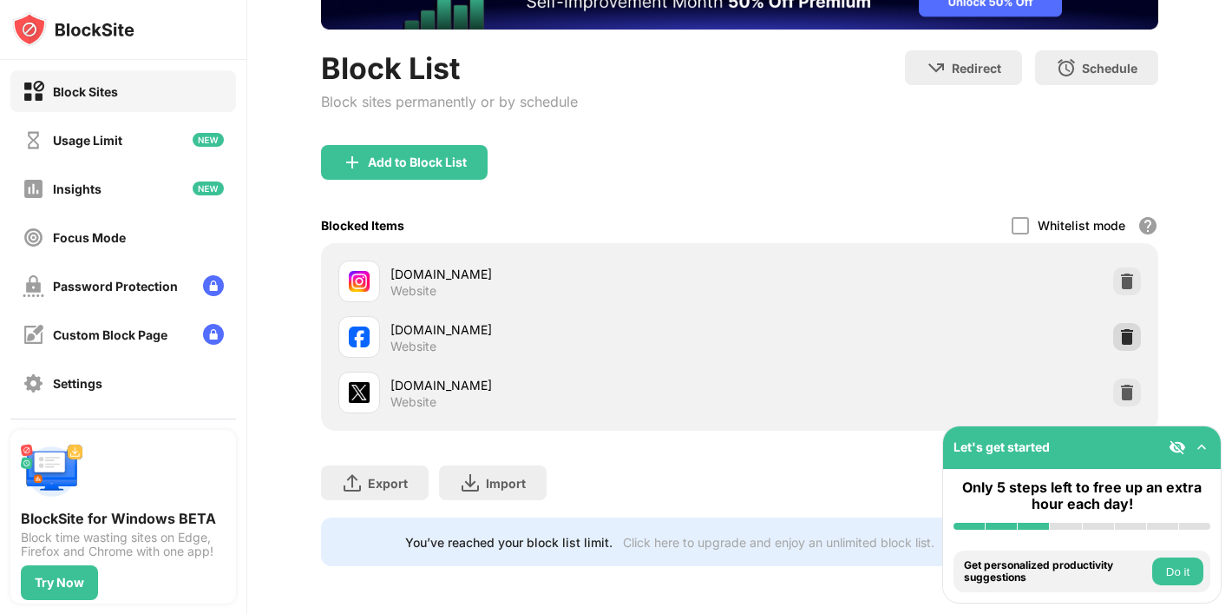
click at [1123, 328] on img at bounding box center [1127, 336] width 17 height 17
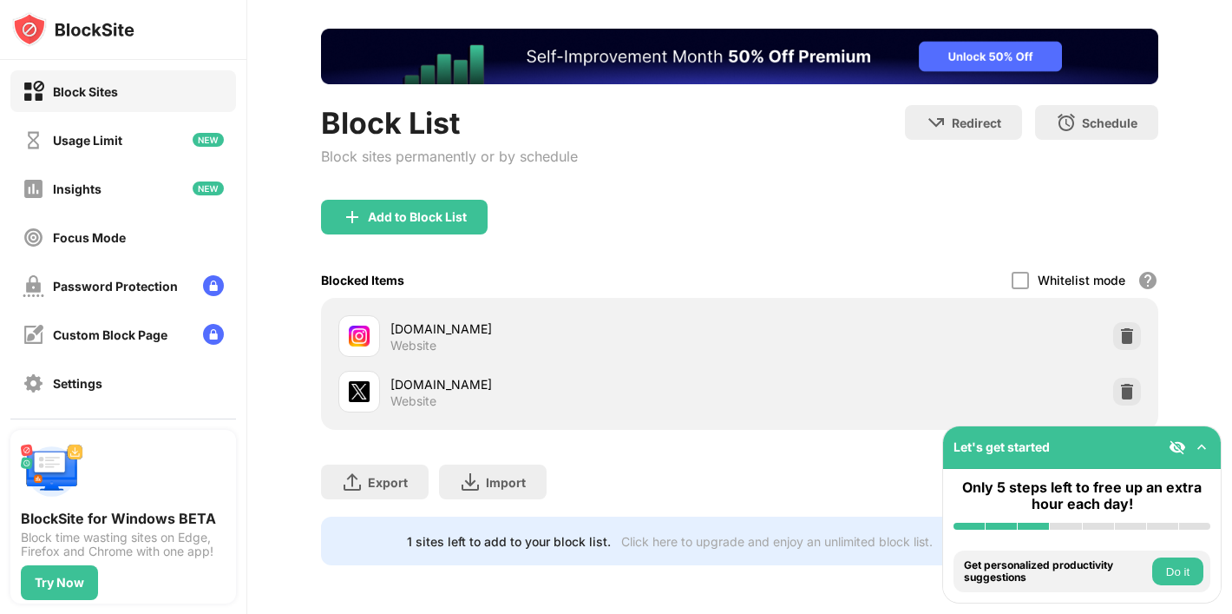
scroll to position [79, 0]
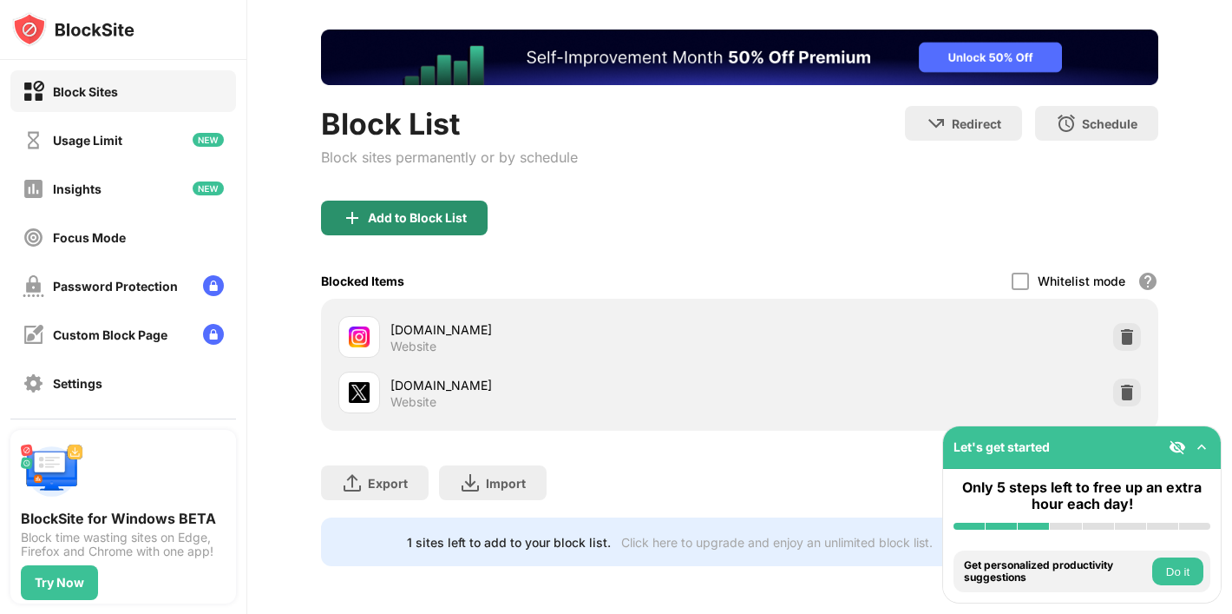
click at [470, 205] on div "Add to Block List" at bounding box center [404, 217] width 167 height 35
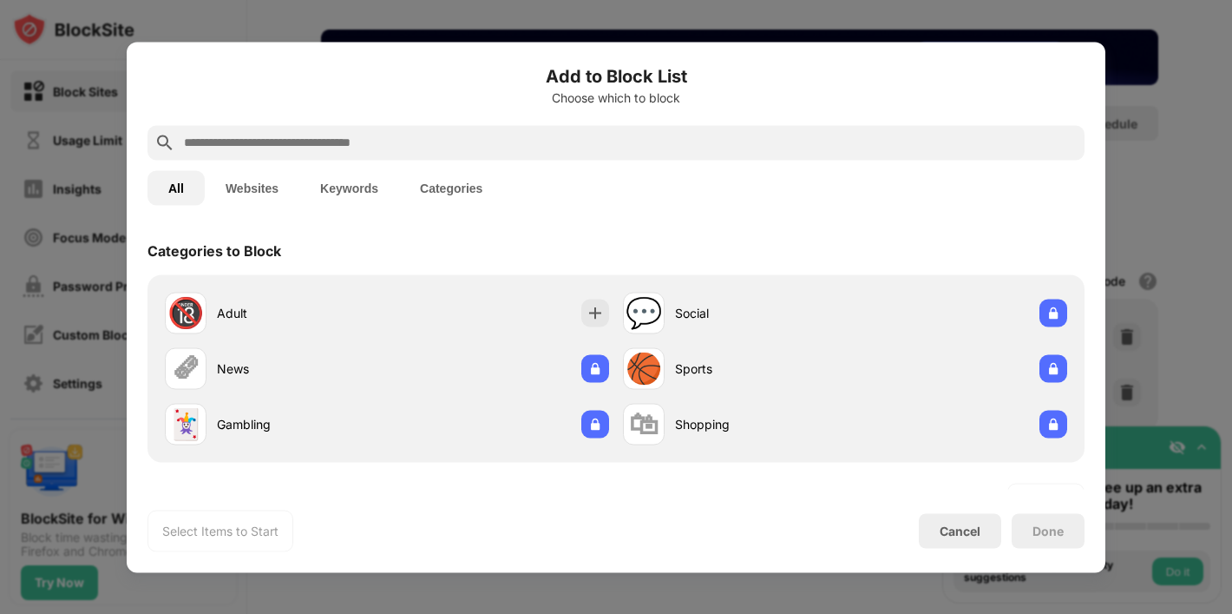
click at [233, 185] on button "Websites" at bounding box center [252, 187] width 95 height 35
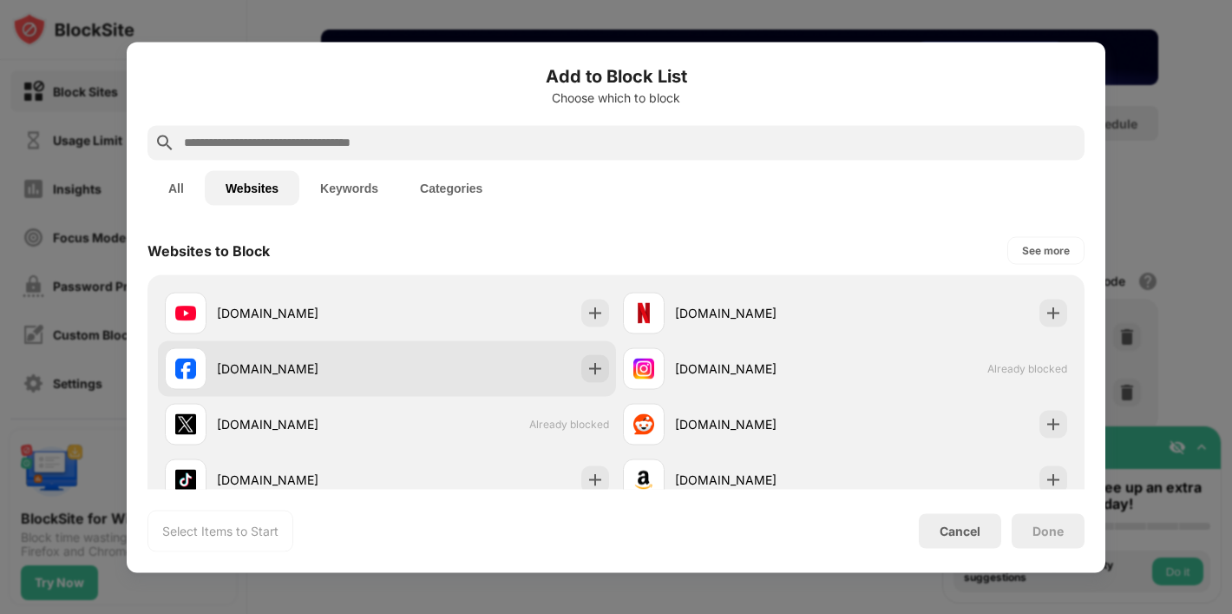
click at [321, 362] on div "facebook.com" at bounding box center [302, 368] width 170 height 18
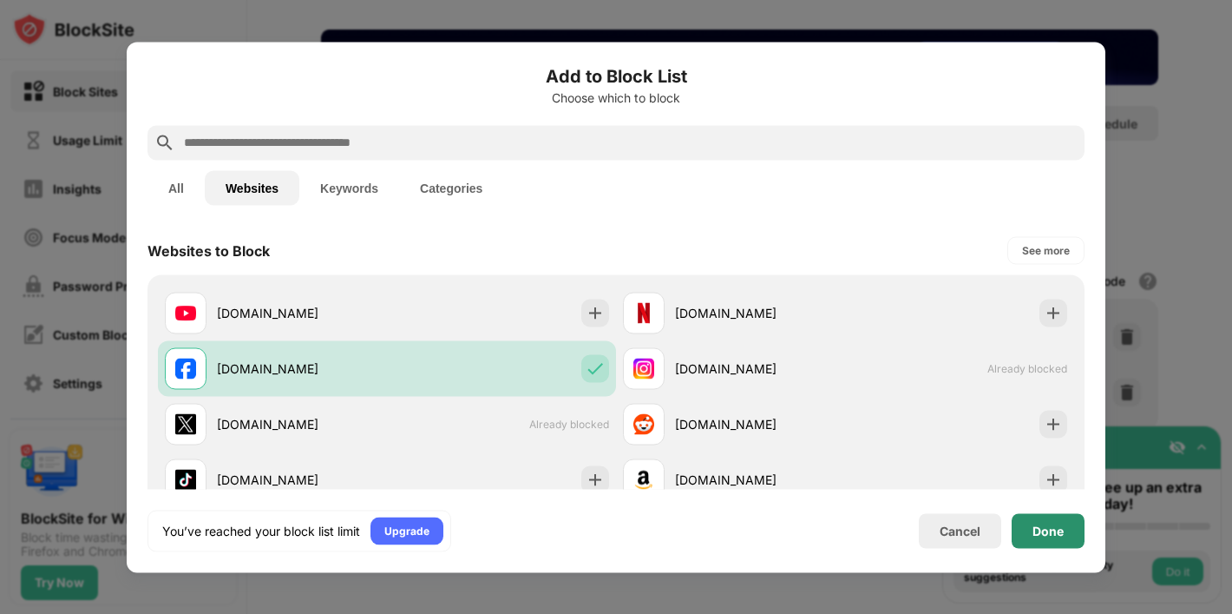
click at [1021, 533] on div "Done" at bounding box center [1048, 530] width 73 height 35
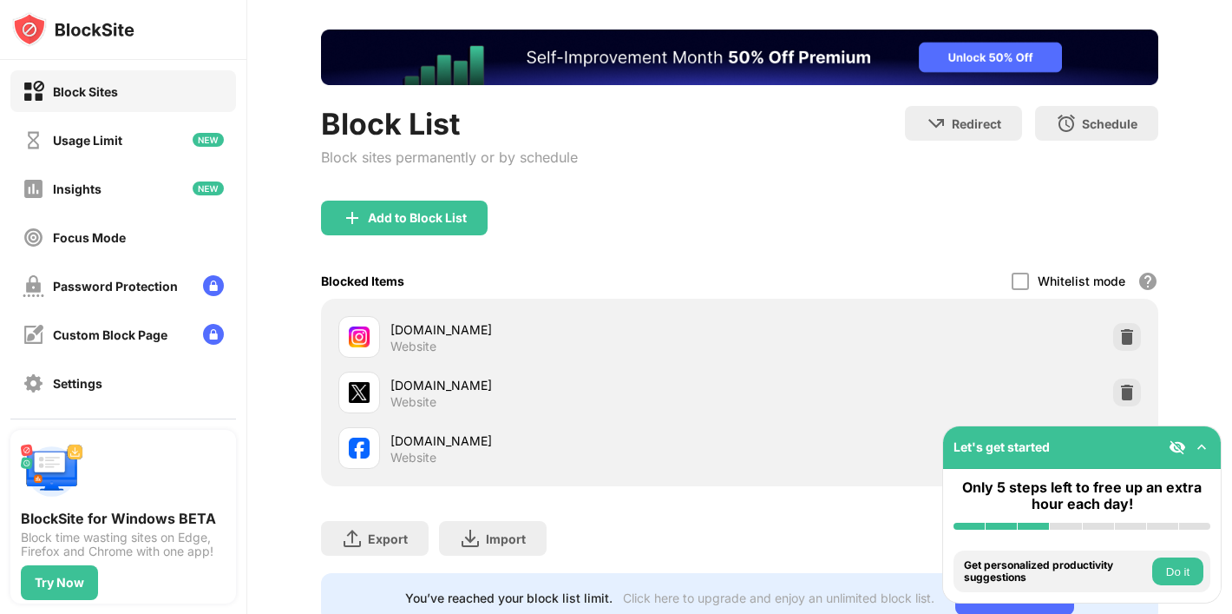
scroll to position [135, 0]
